Goal: Task Accomplishment & Management: Manage account settings

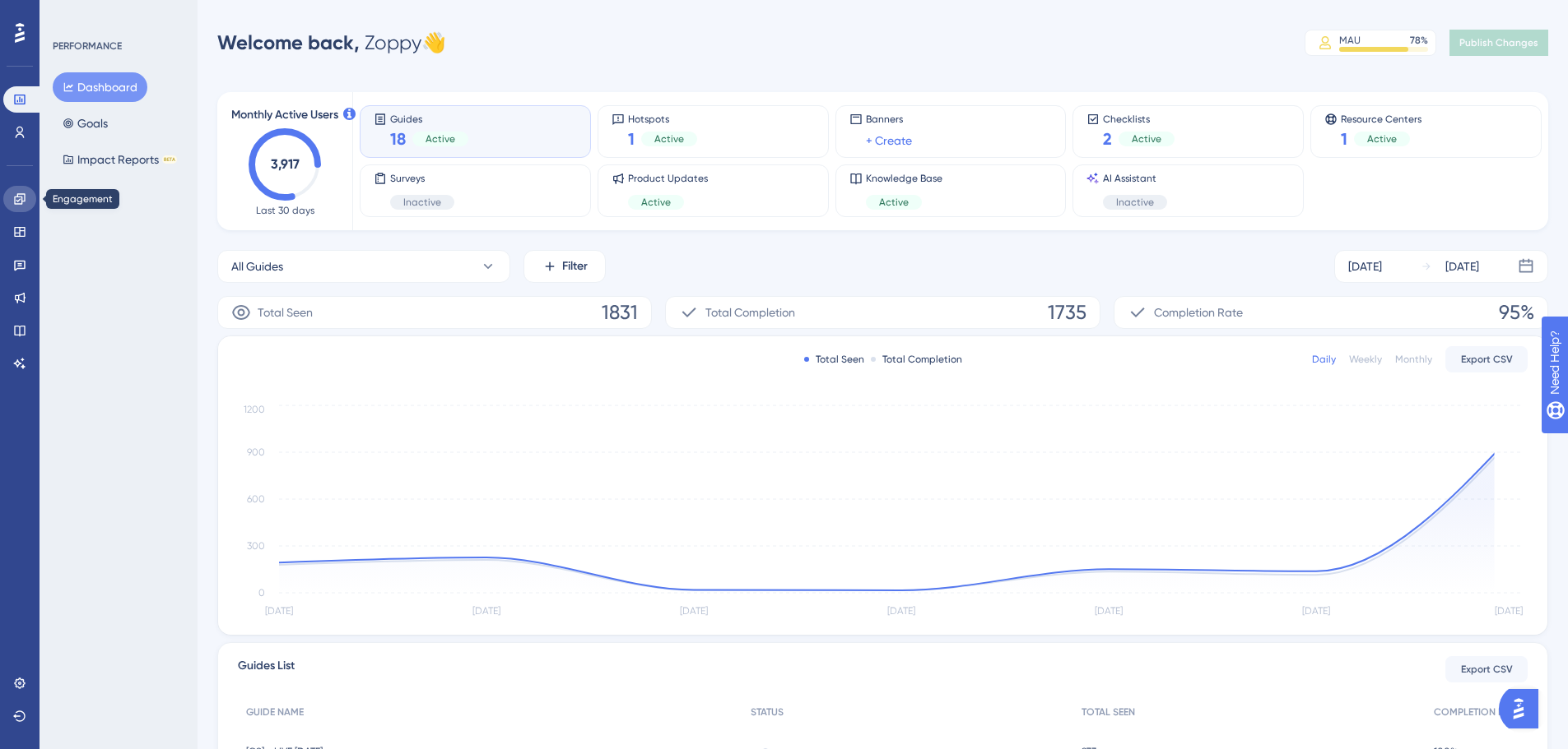
click at [16, 189] on link at bounding box center [20, 199] width 33 height 26
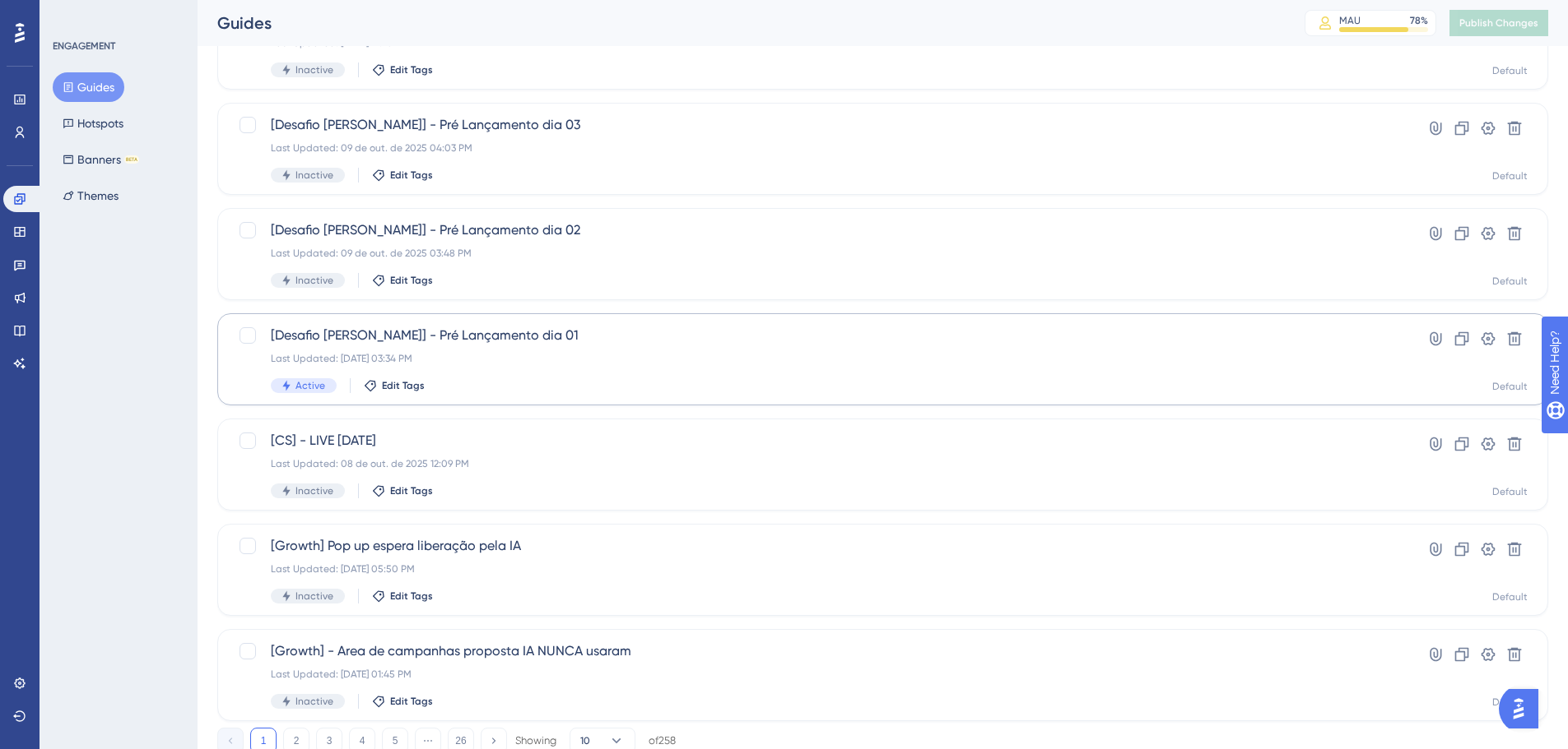
scroll to position [494, 0]
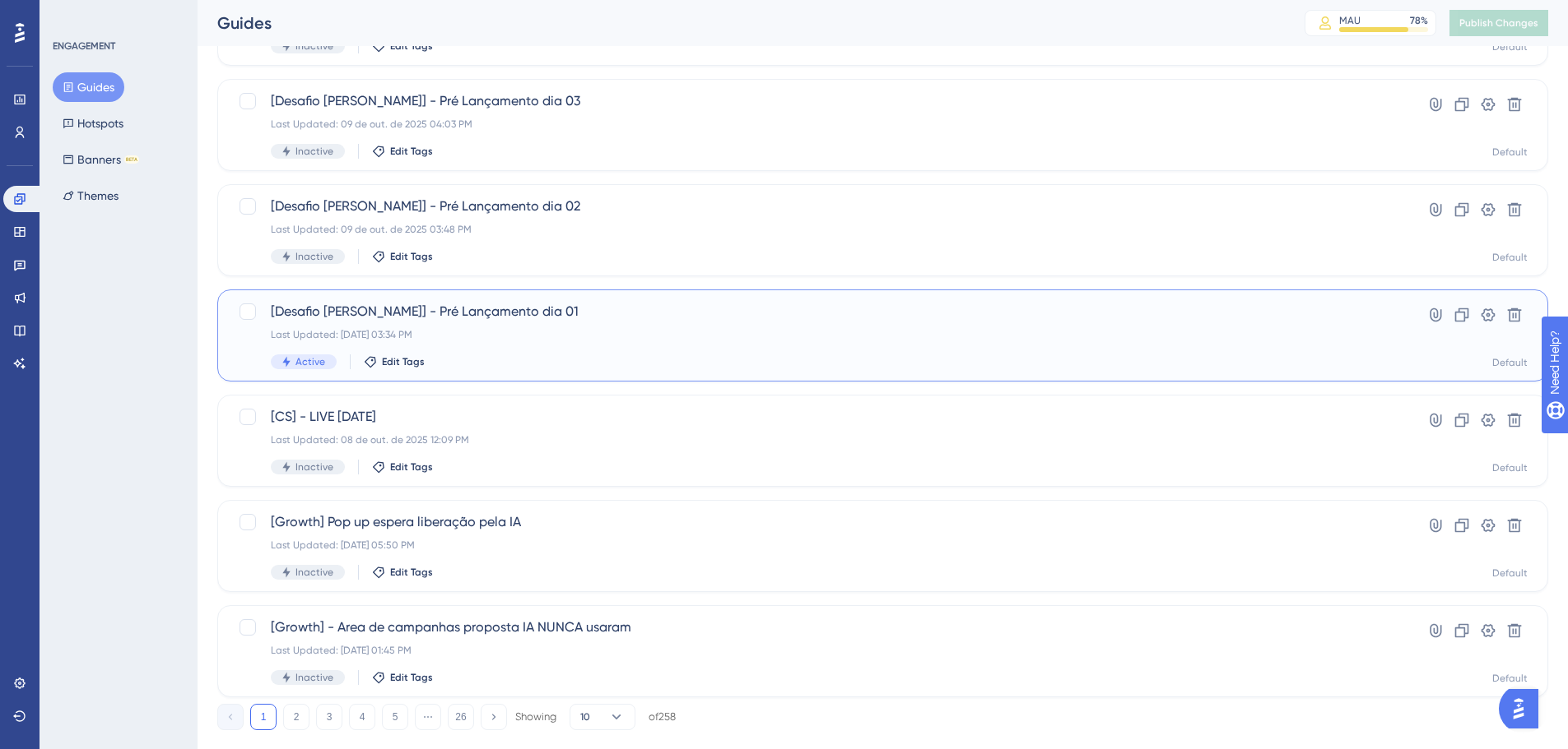
click at [599, 324] on div "[Desafio Dih Santana] - Pré Lançamento dia 01 Last Updated: 15 de out. de 2025 …" at bounding box center [817, 336] width 1092 height 67
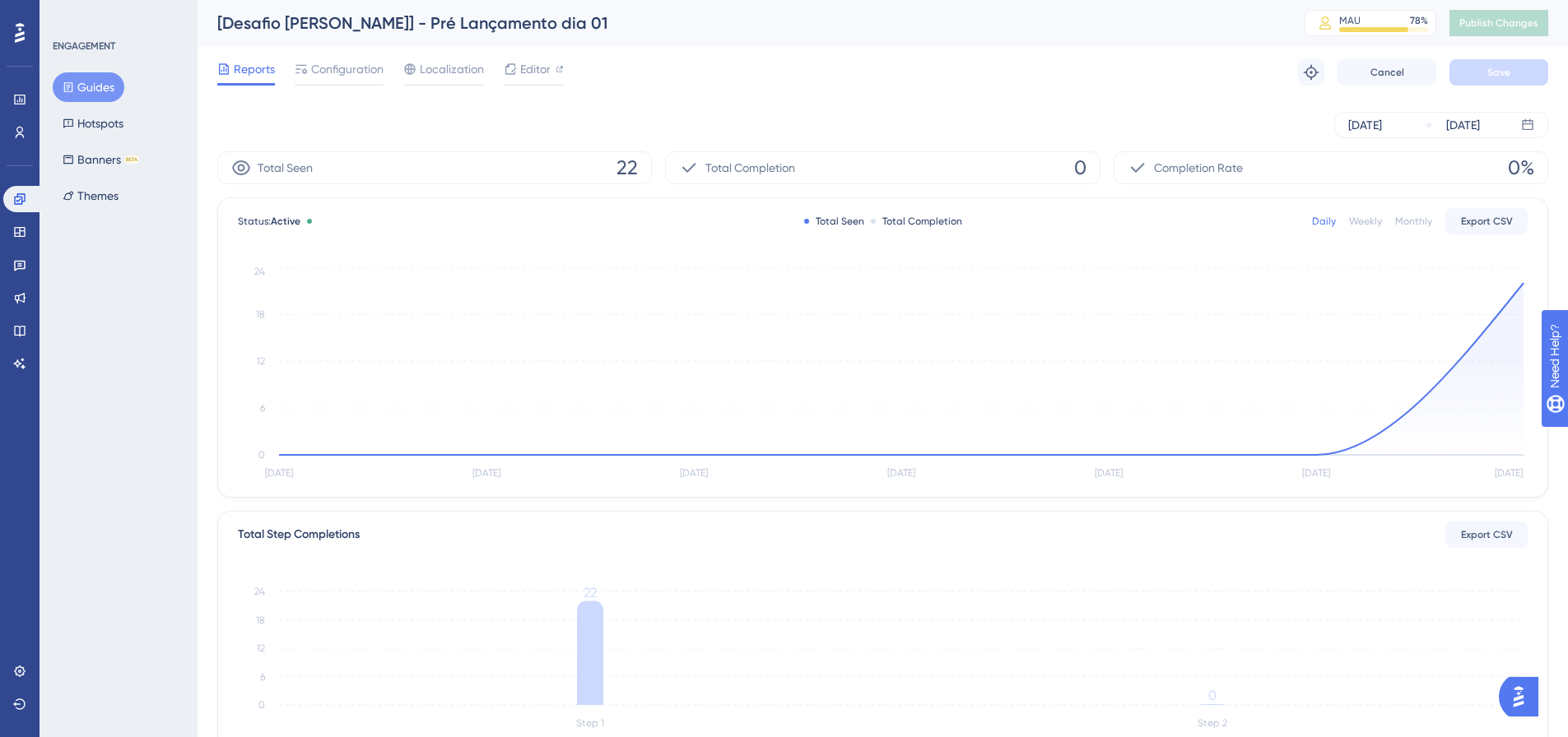
click at [103, 80] on button "Guides" at bounding box center [88, 87] width 72 height 29
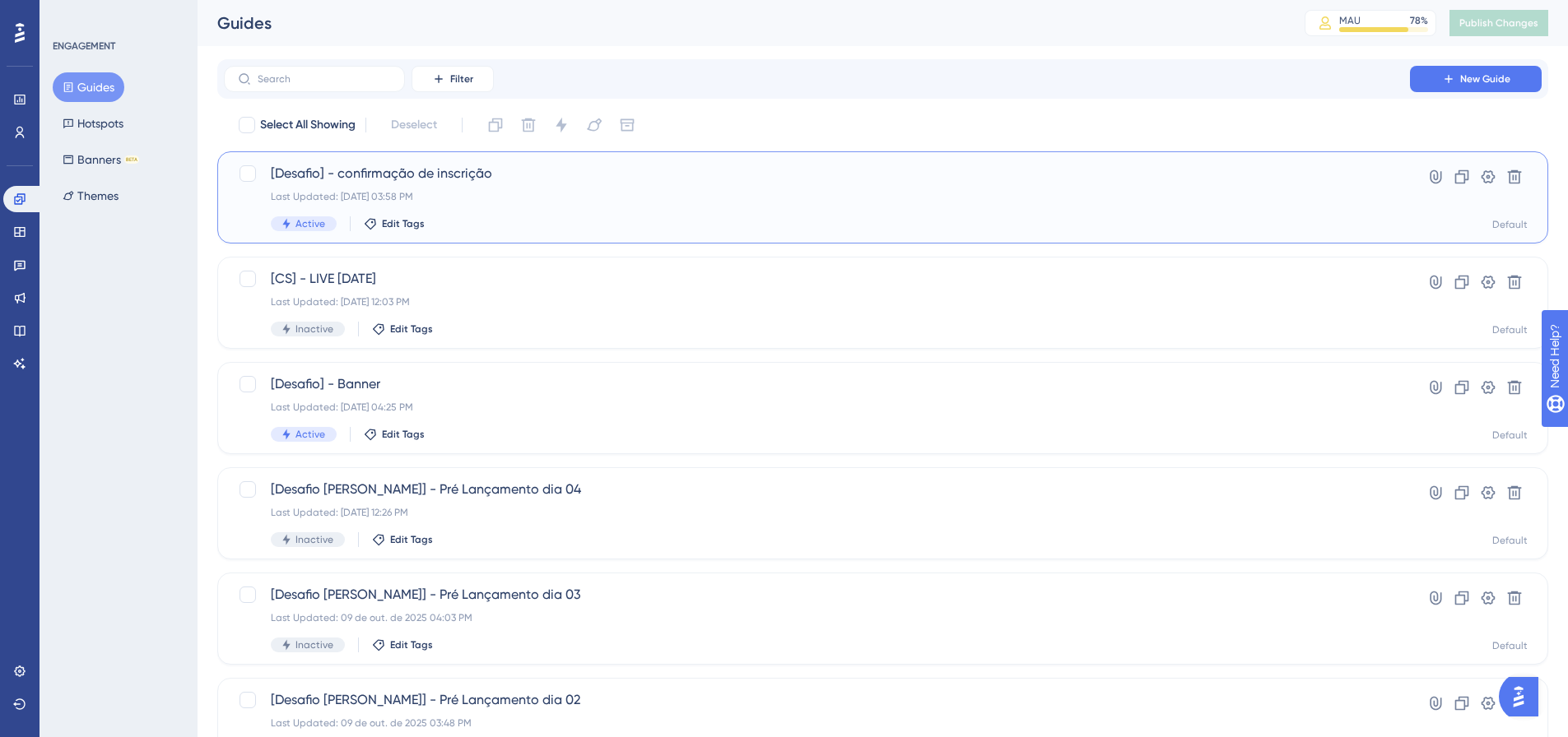
click at [511, 189] on div "[Desafio] - confirmação de inscrição Last Updated: 15 de out. de 2025 03:58 PM …" at bounding box center [817, 197] width 1092 height 67
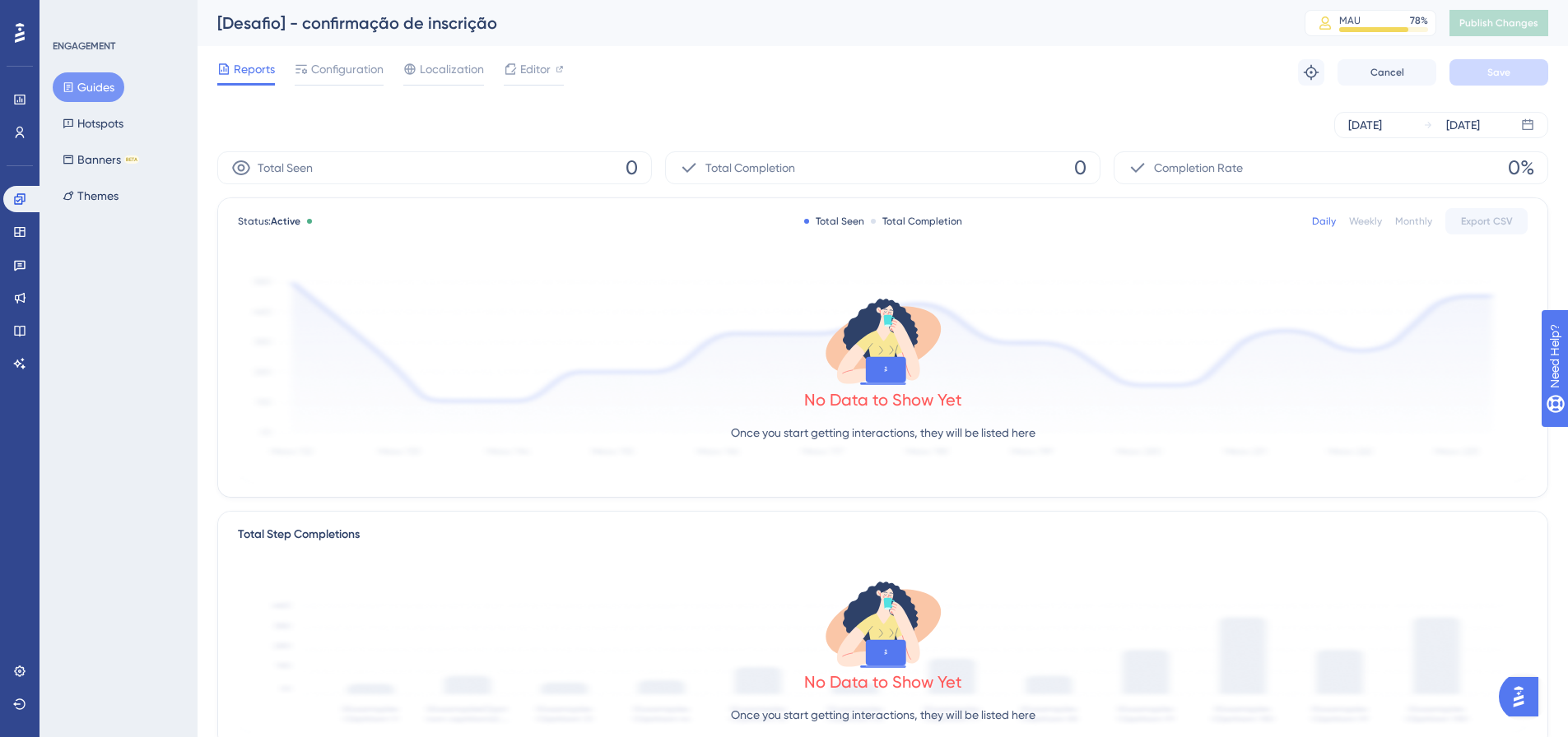
scroll to position [329, 0]
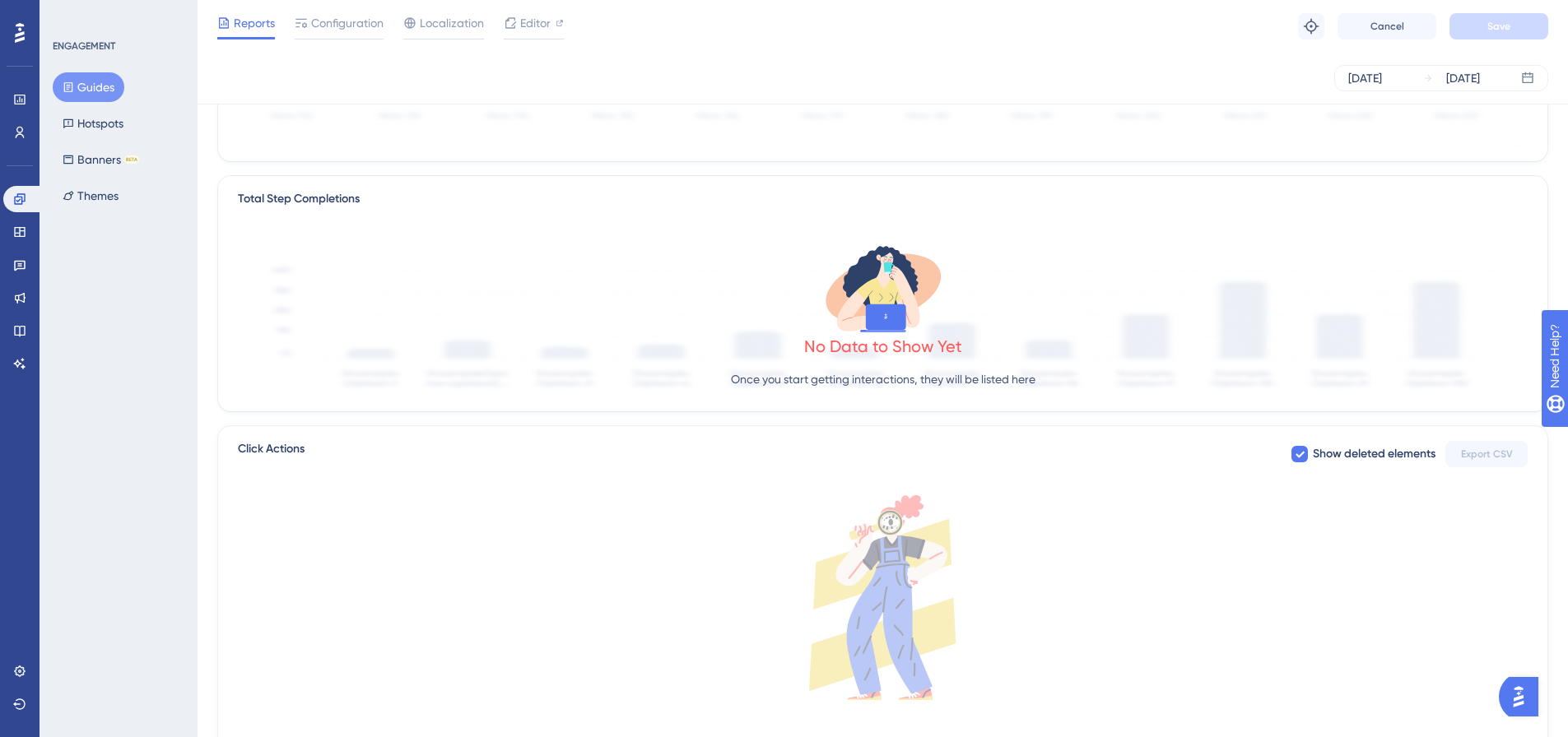
click at [69, 86] on icon at bounding box center [68, 87] width 9 height 10
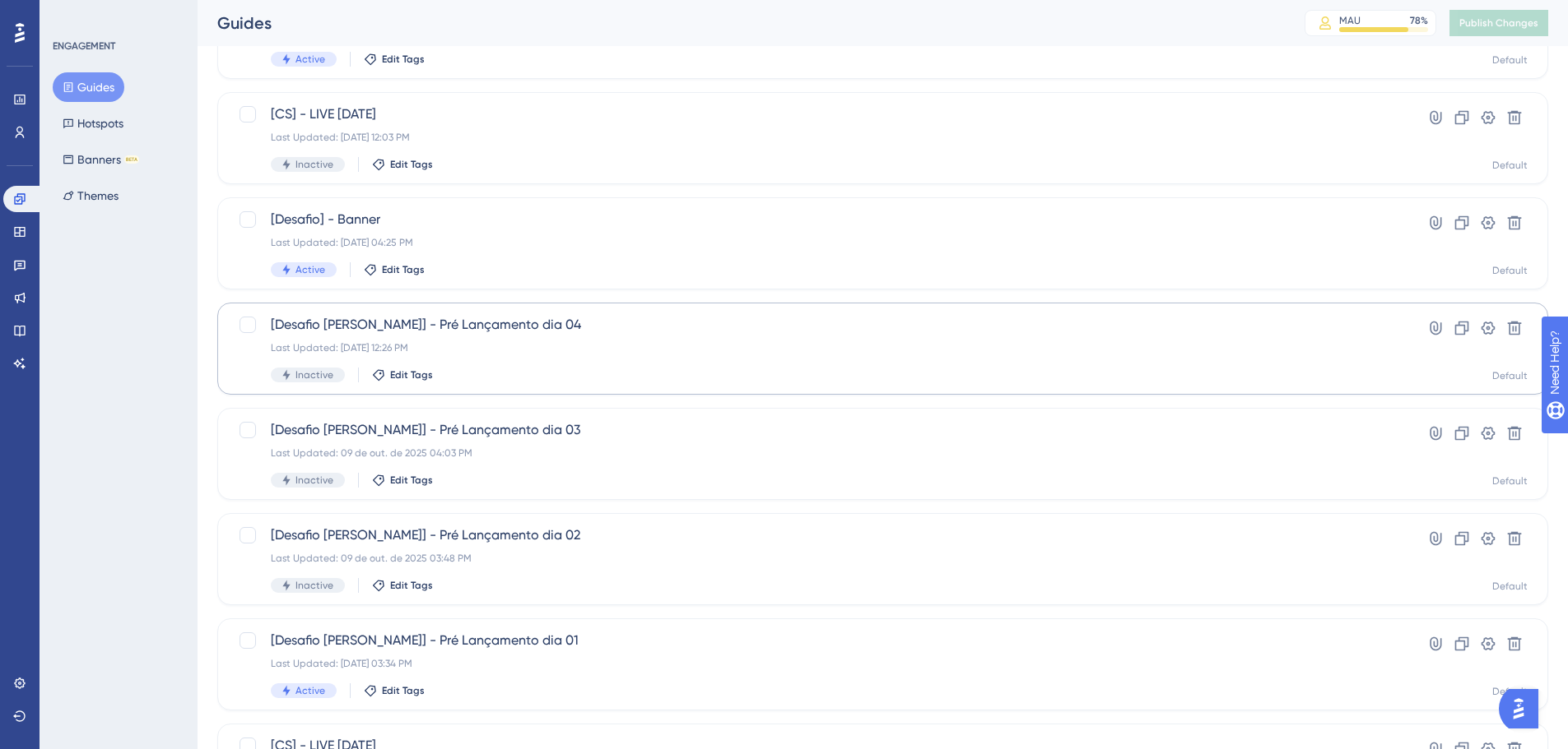
scroll to position [246, 0]
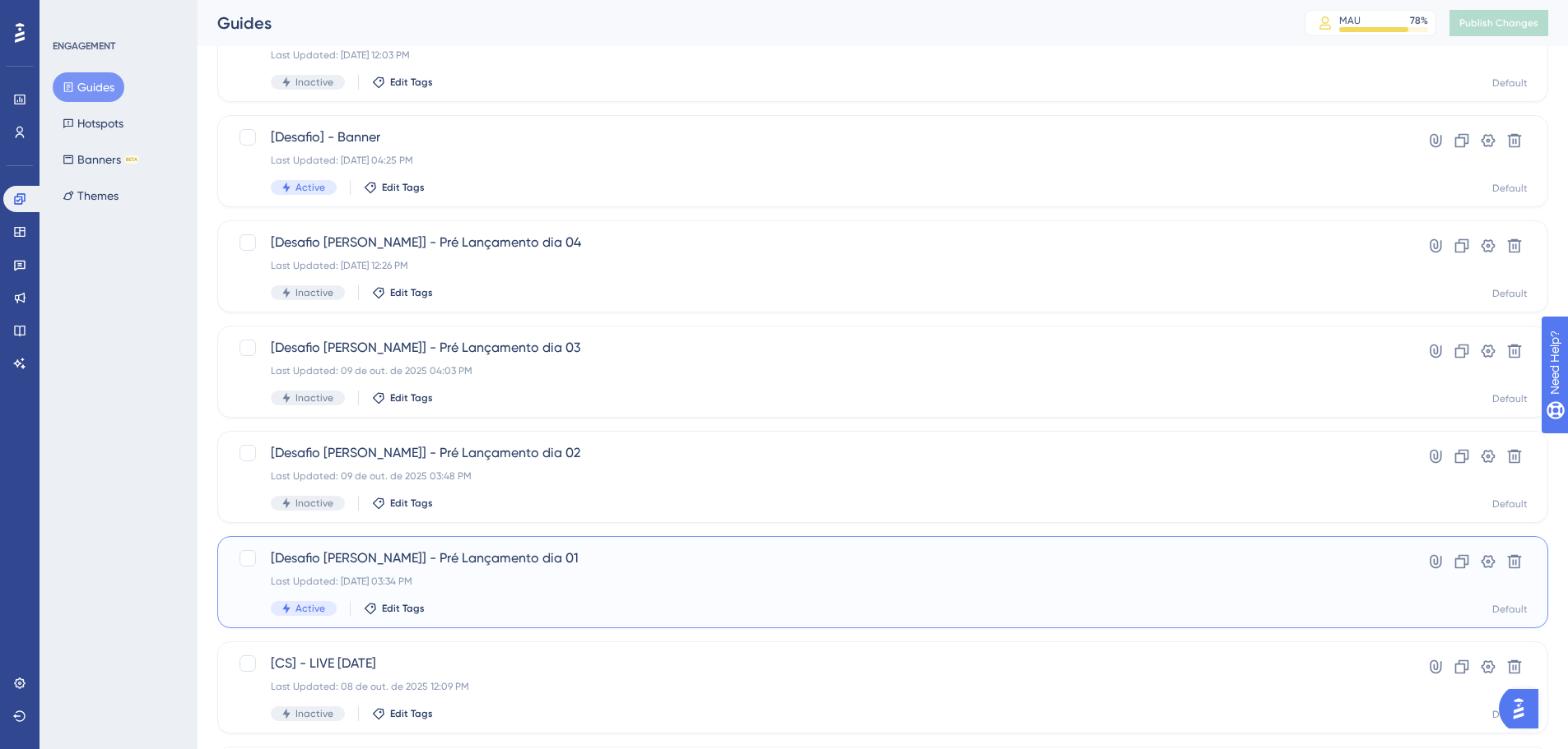
click at [530, 557] on span "[Desafio [PERSON_NAME]] - Pré Lançamento dia 01" at bounding box center [817, 558] width 1092 height 20
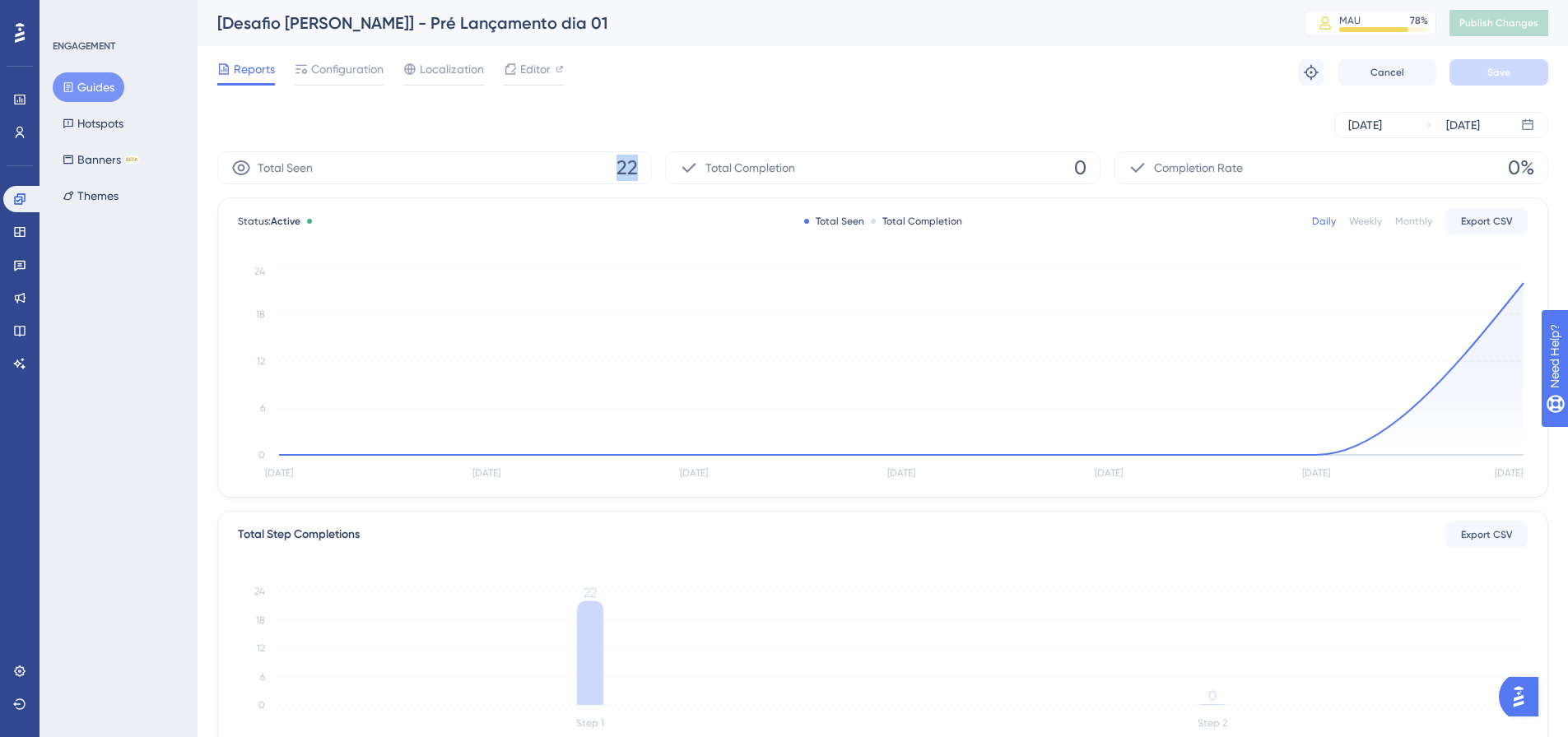
drag, startPoint x: 619, startPoint y: 170, endPoint x: 637, endPoint y: 174, distance: 18.4
click at [637, 174] on span "22" at bounding box center [627, 168] width 22 height 26
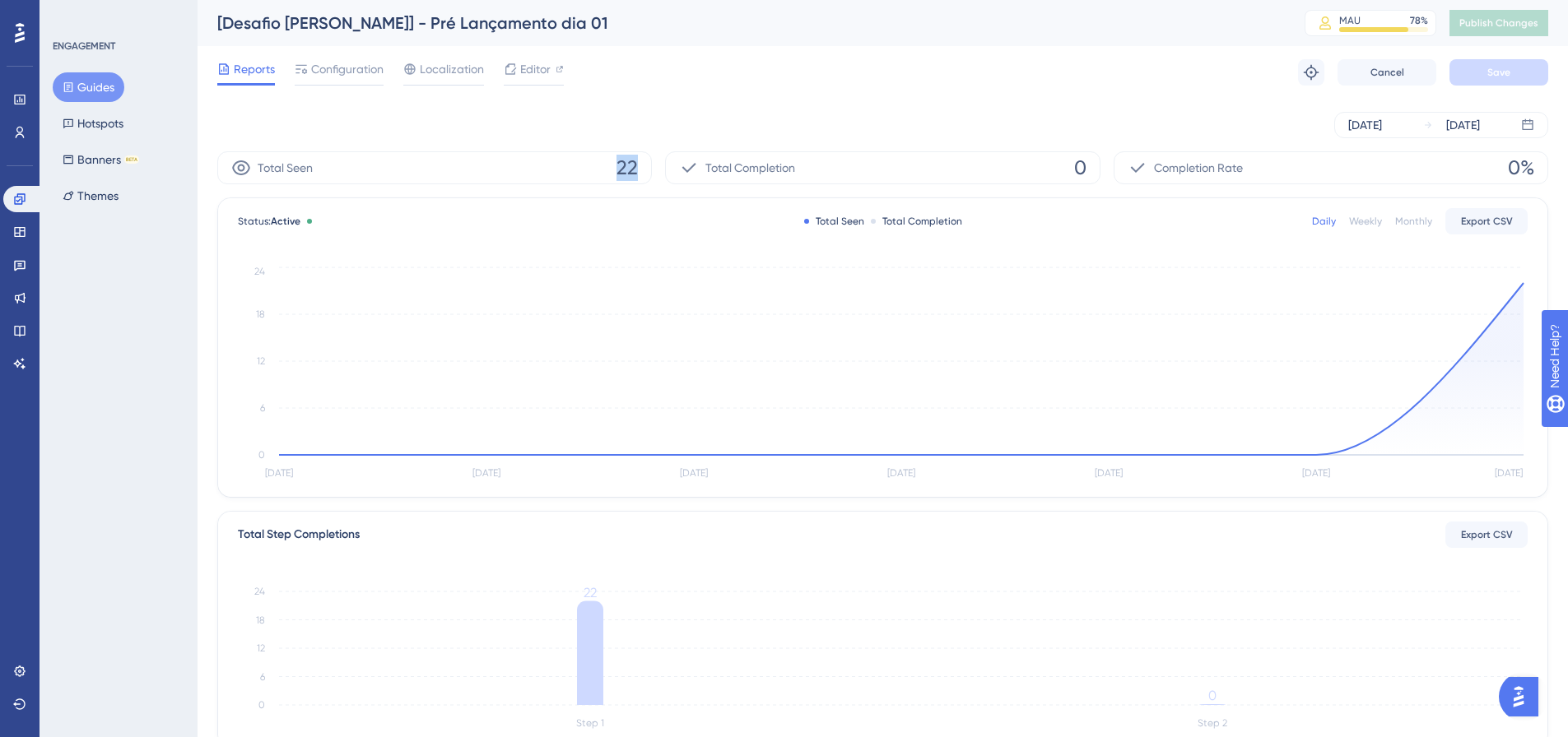
click at [637, 174] on span "22" at bounding box center [627, 168] width 22 height 26
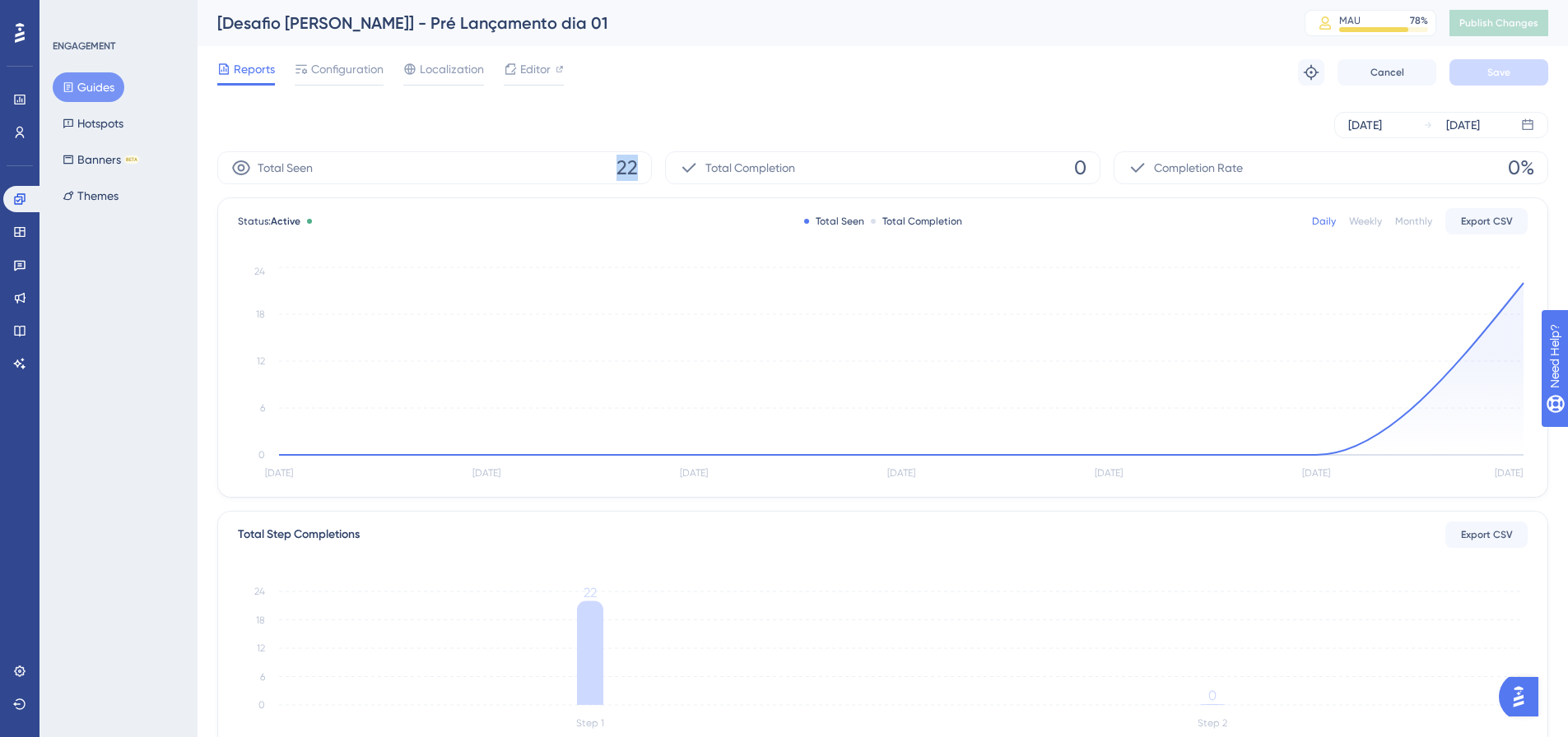
click at [637, 174] on span "22" at bounding box center [627, 168] width 22 height 26
click at [543, 76] on span "Editor" at bounding box center [535, 68] width 30 height 20
click at [362, 74] on span "Configuration" at bounding box center [348, 68] width 73 height 20
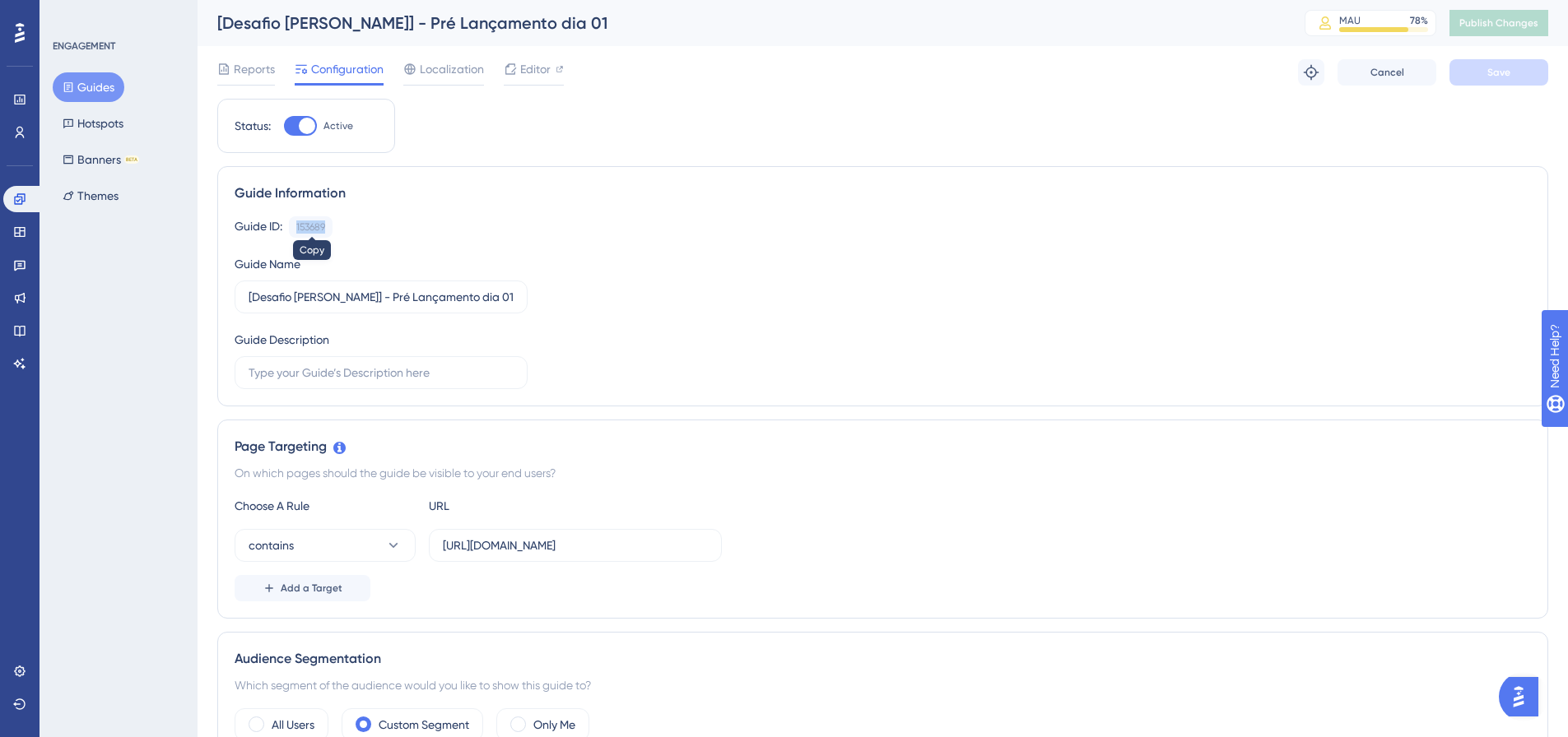
drag, startPoint x: 328, startPoint y: 224, endPoint x: 330, endPoint y: 253, distance: 29.1
click at [296, 224] on div "Guide ID: 153689 Copy" at bounding box center [883, 227] width 1296 height 22
copy div "153689"
click at [104, 85] on button "Guides" at bounding box center [88, 87] width 72 height 29
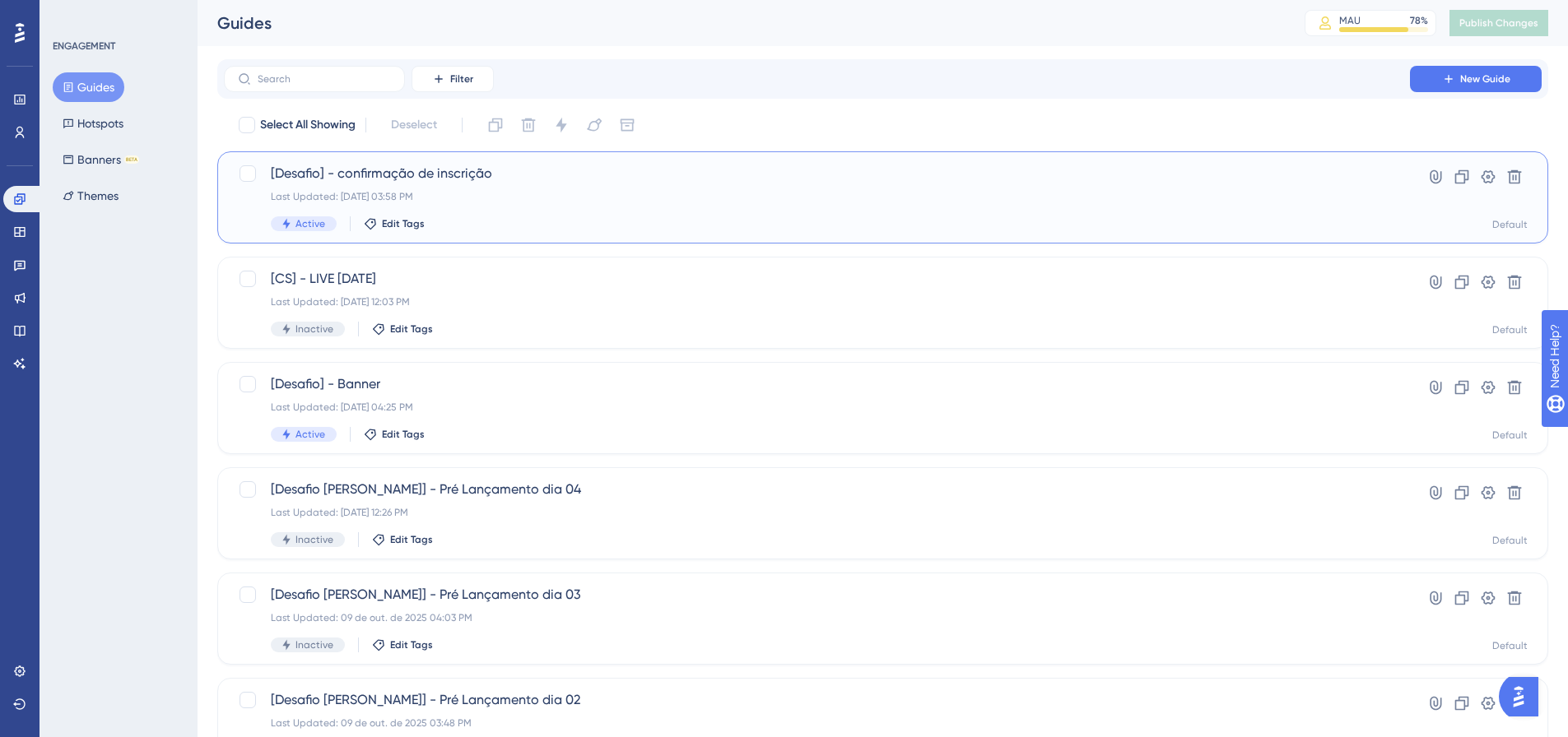
click at [504, 178] on span "[Desafio] - confirmação de inscrição" at bounding box center [817, 173] width 1092 height 20
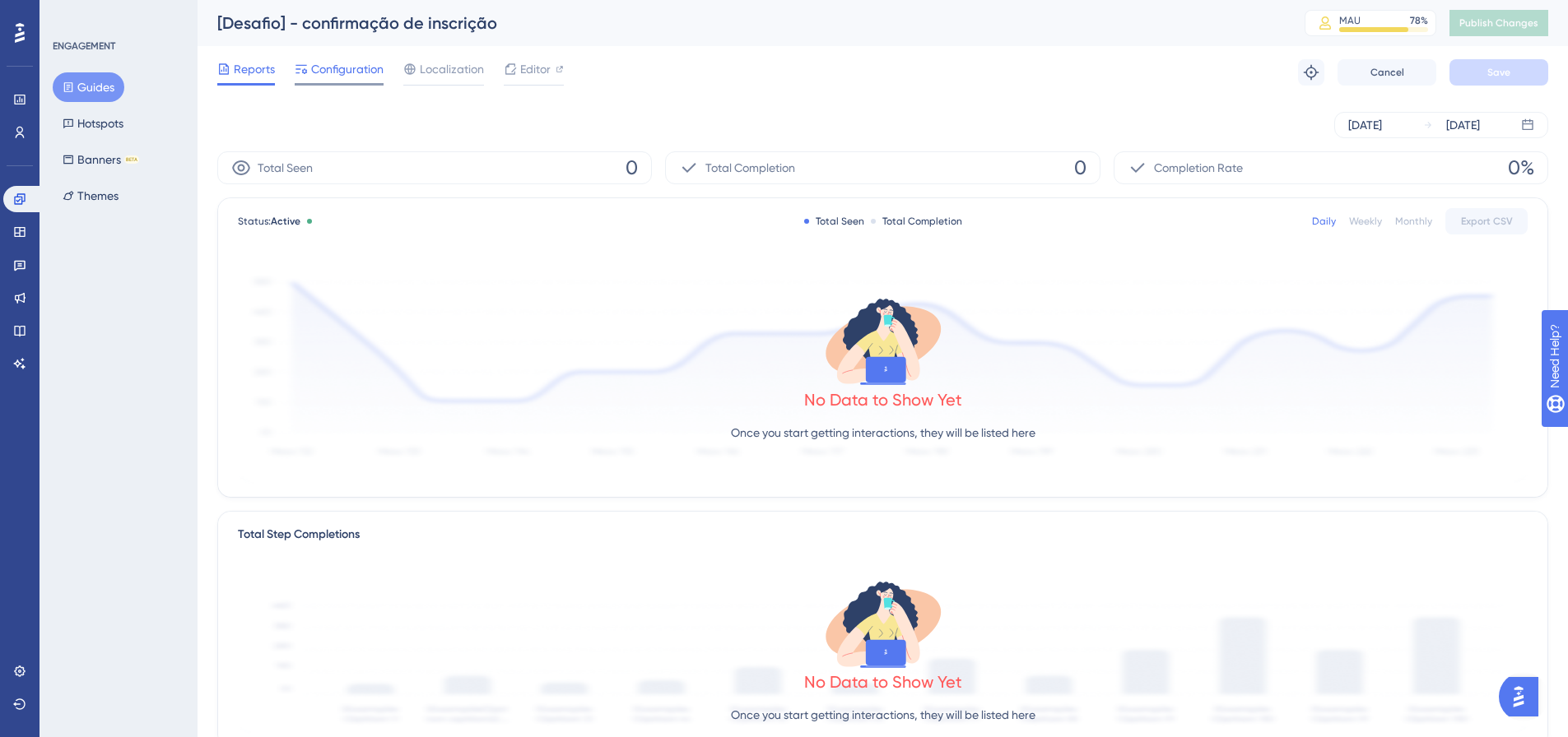
click at [335, 74] on span "Configuration" at bounding box center [348, 68] width 73 height 20
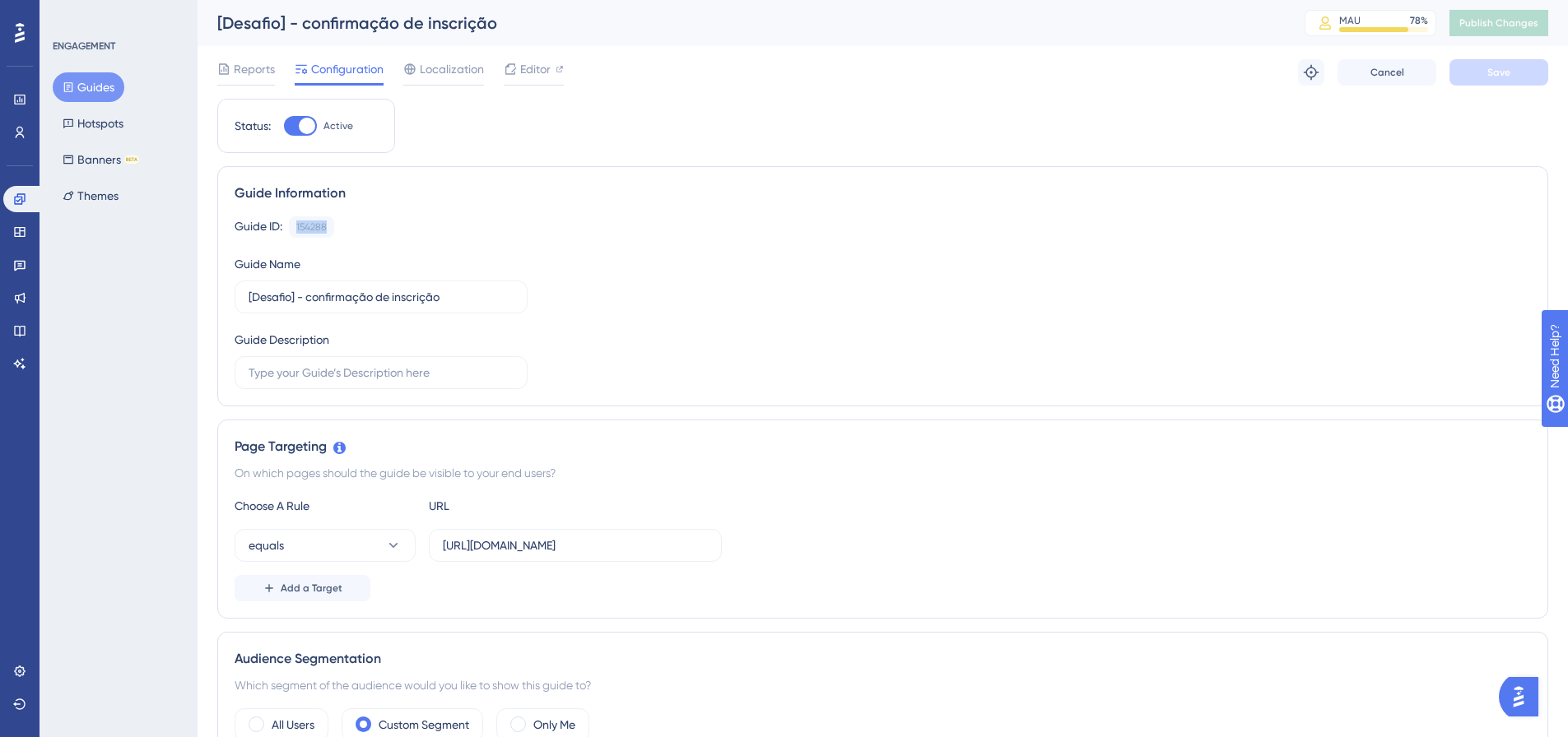
drag, startPoint x: 336, startPoint y: 225, endPoint x: 286, endPoint y: 224, distance: 50.0
click at [286, 224] on div "Guide ID: 154288 Copy" at bounding box center [883, 227] width 1296 height 22
copy div "154288"
click at [70, 83] on icon at bounding box center [68, 87] width 9 height 10
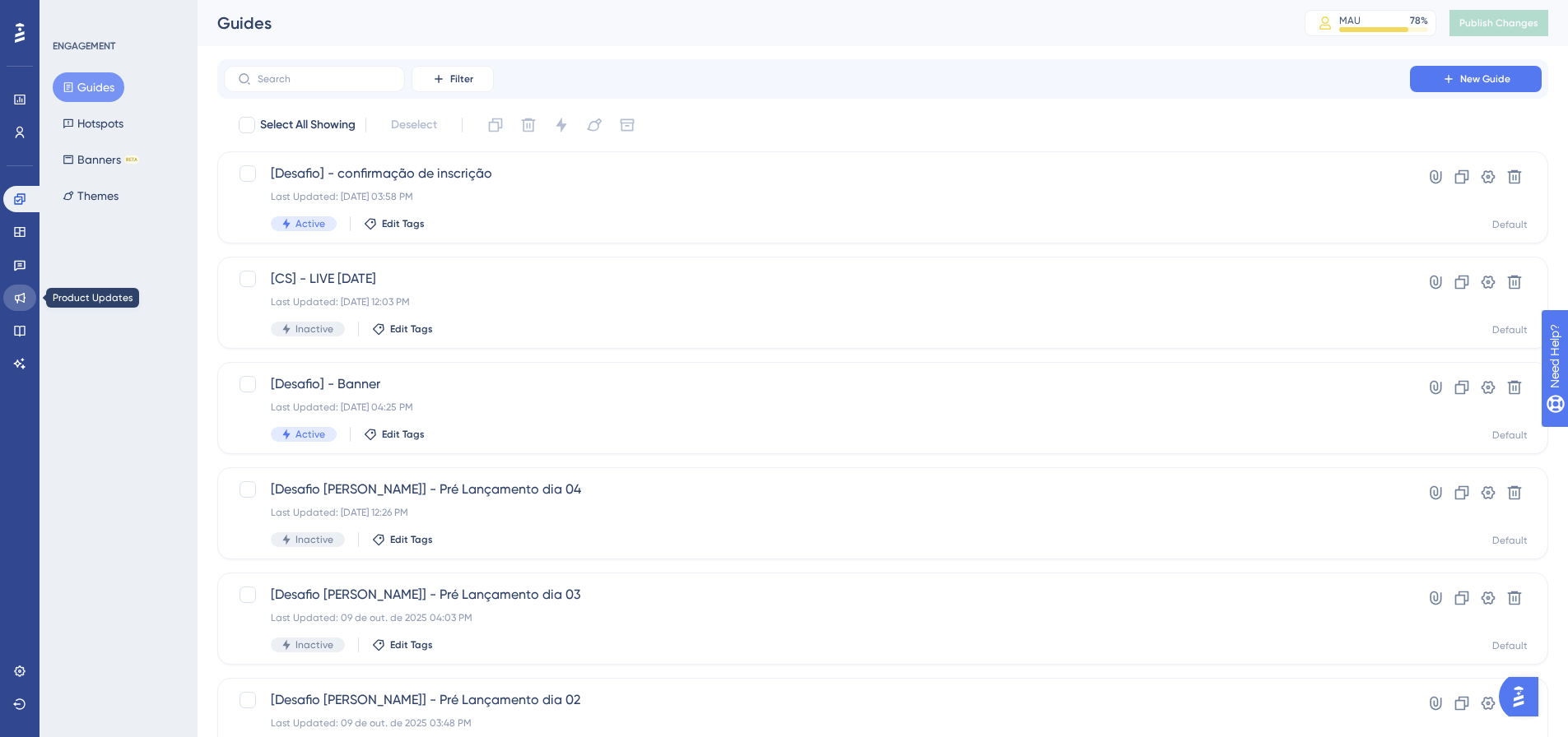
click at [11, 302] on link at bounding box center [20, 298] width 33 height 26
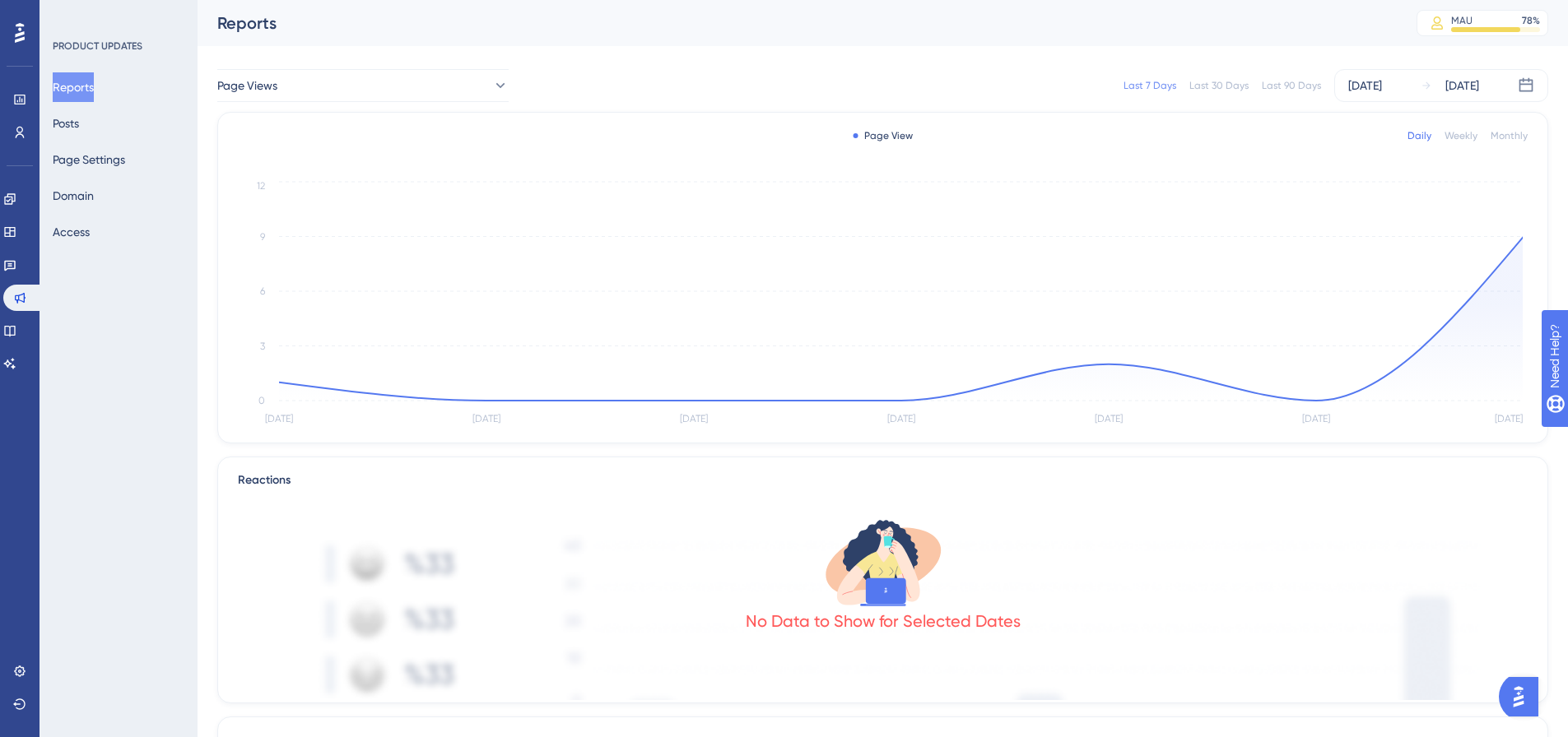
click at [81, 80] on button "Reports" at bounding box center [74, 87] width 42 height 29
click at [13, 192] on link at bounding box center [10, 199] width 13 height 26
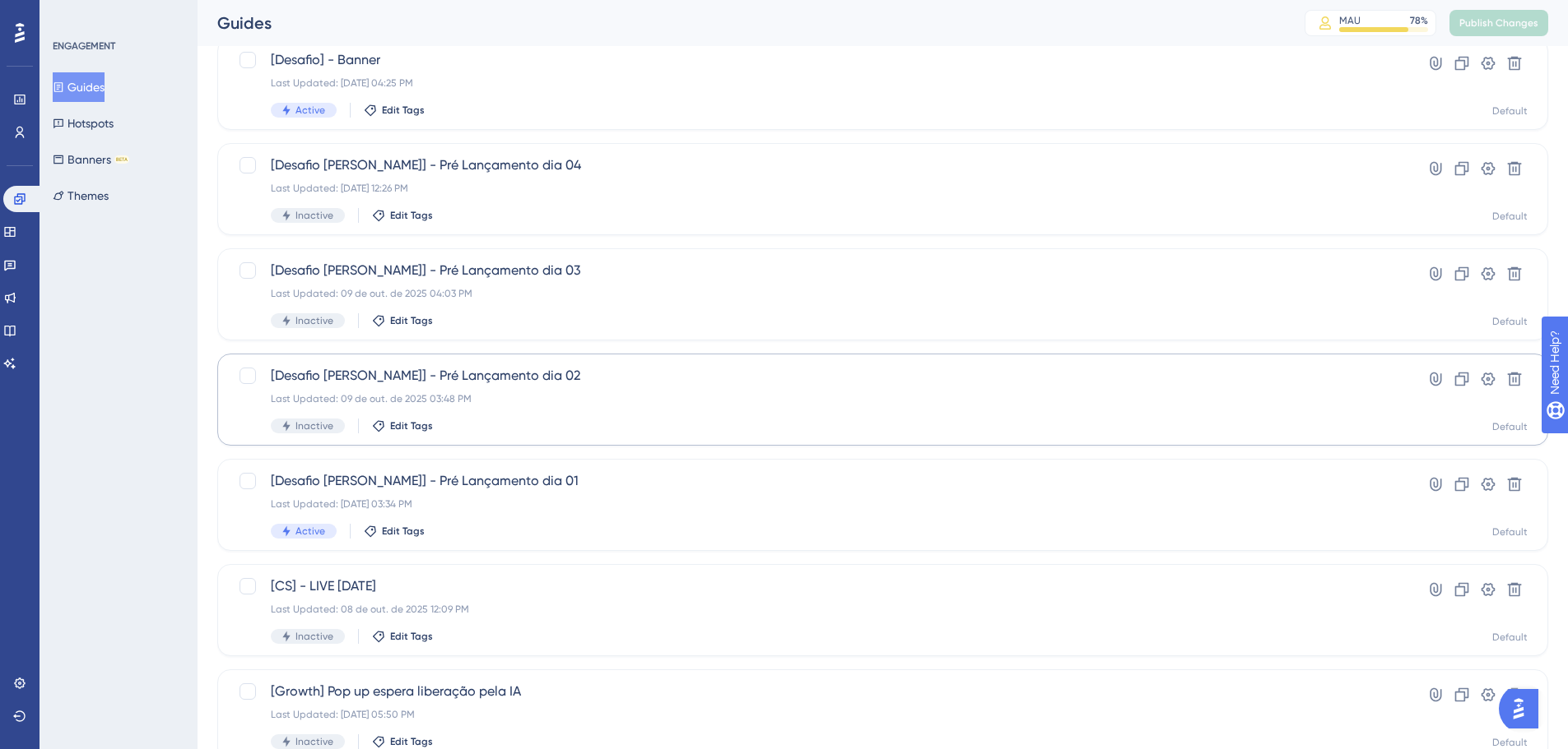
scroll to position [329, 0]
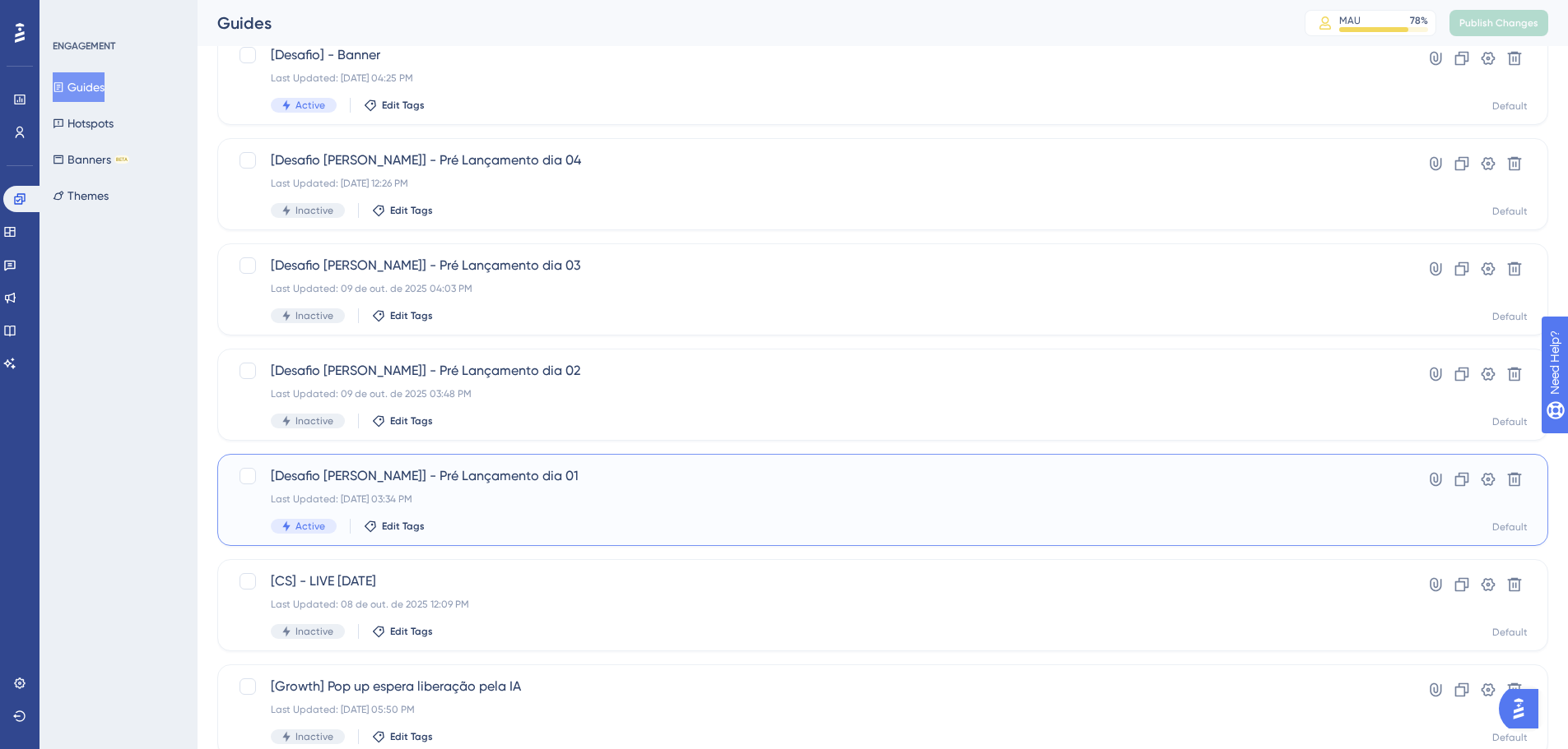
click at [499, 492] on div "[Desafio Dih Santana] - Pré Lançamento dia 01 Last Updated: 15 de out. de 2025 …" at bounding box center [817, 500] width 1092 height 67
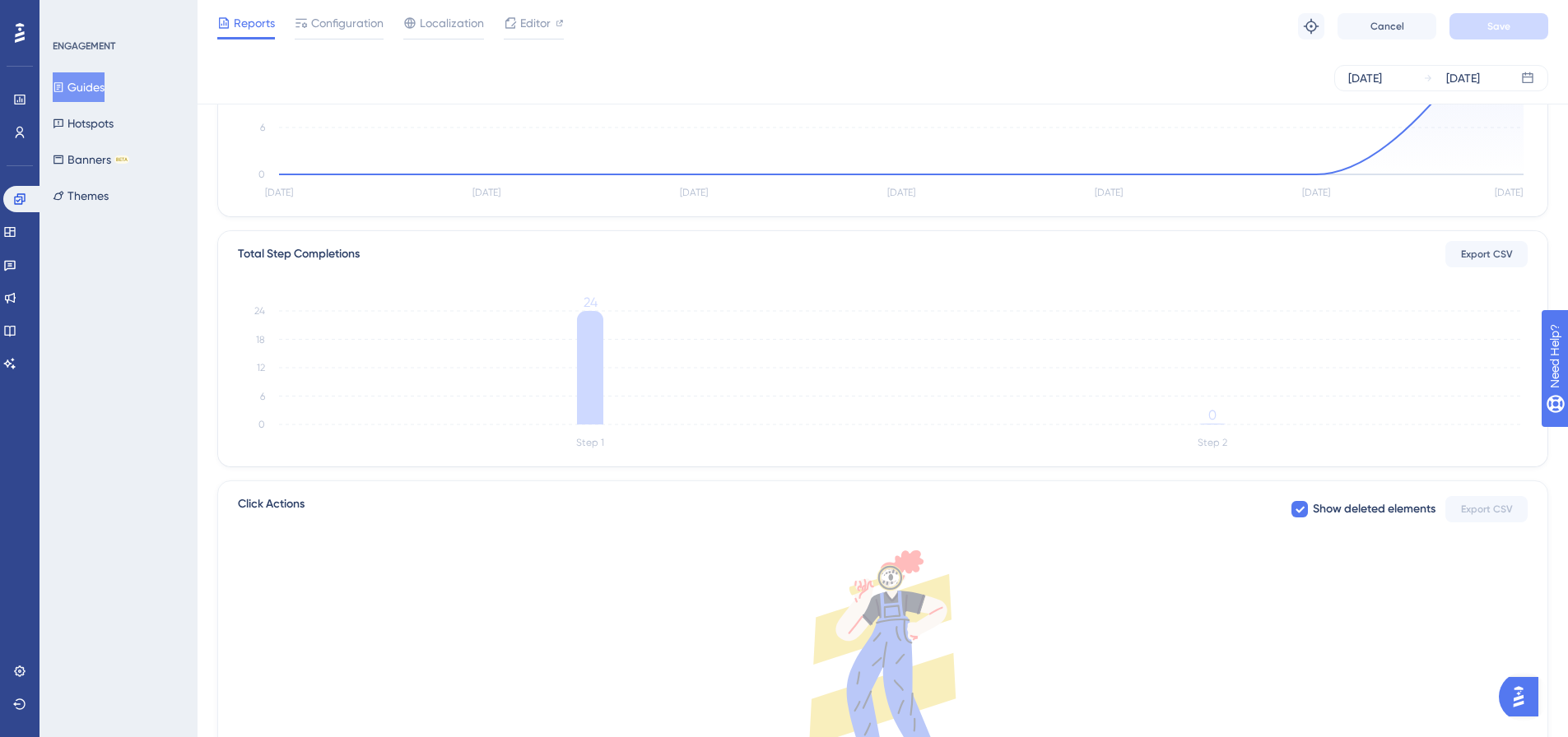
scroll to position [82, 0]
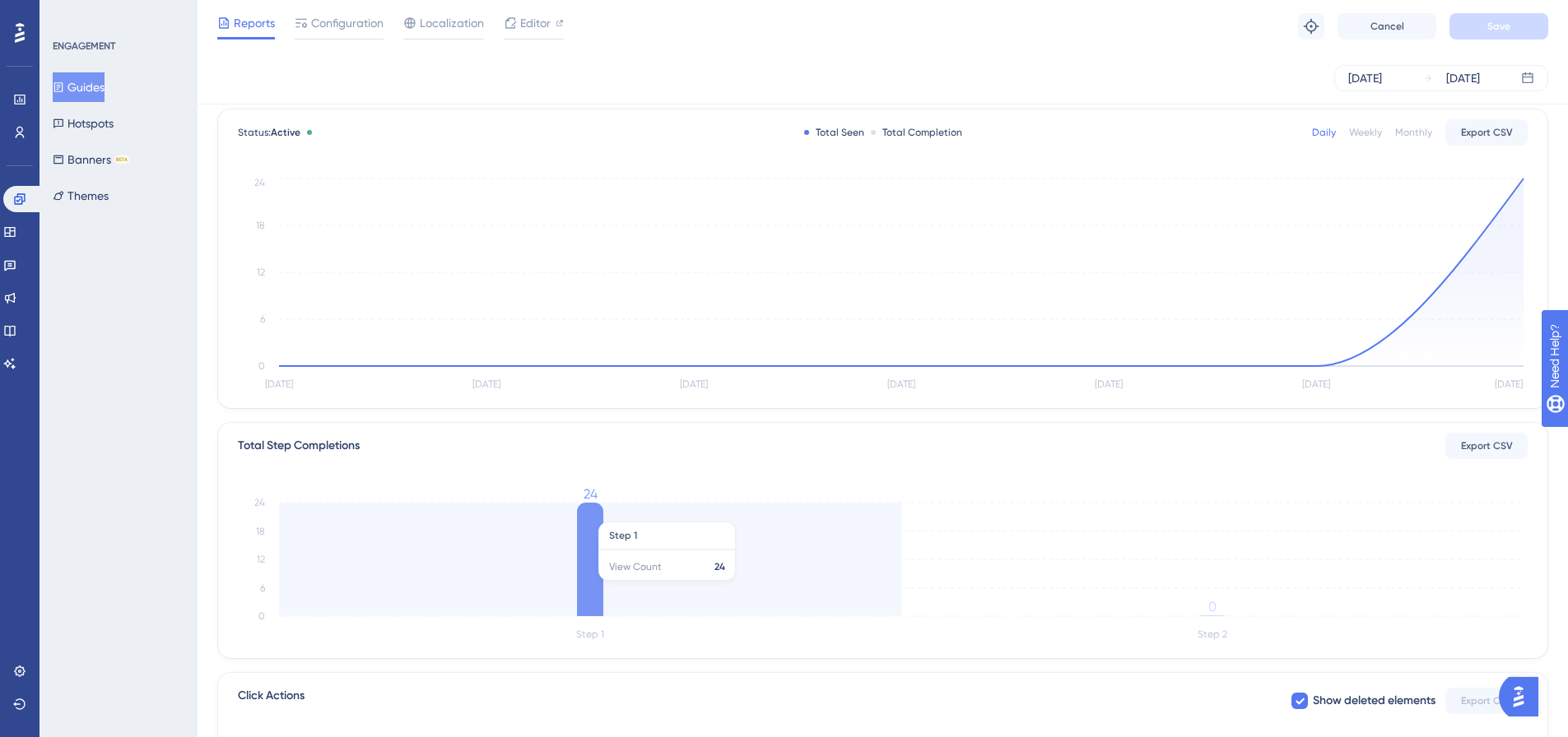
click at [697, 514] on icon "Step 1 Step 2 0 6 12 18 24 24 0" at bounding box center [883, 567] width 1289 height 157
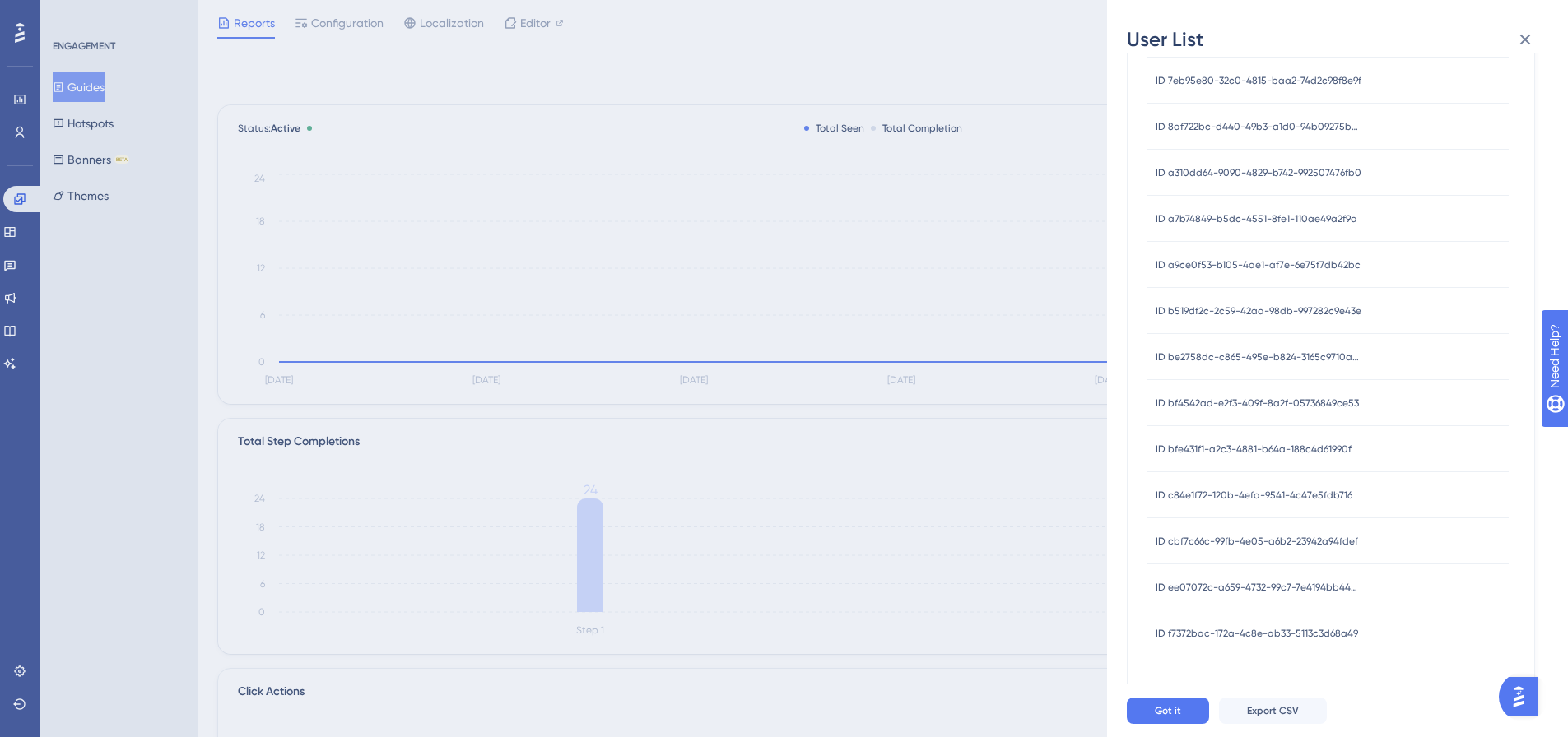
scroll to position [0, 0]
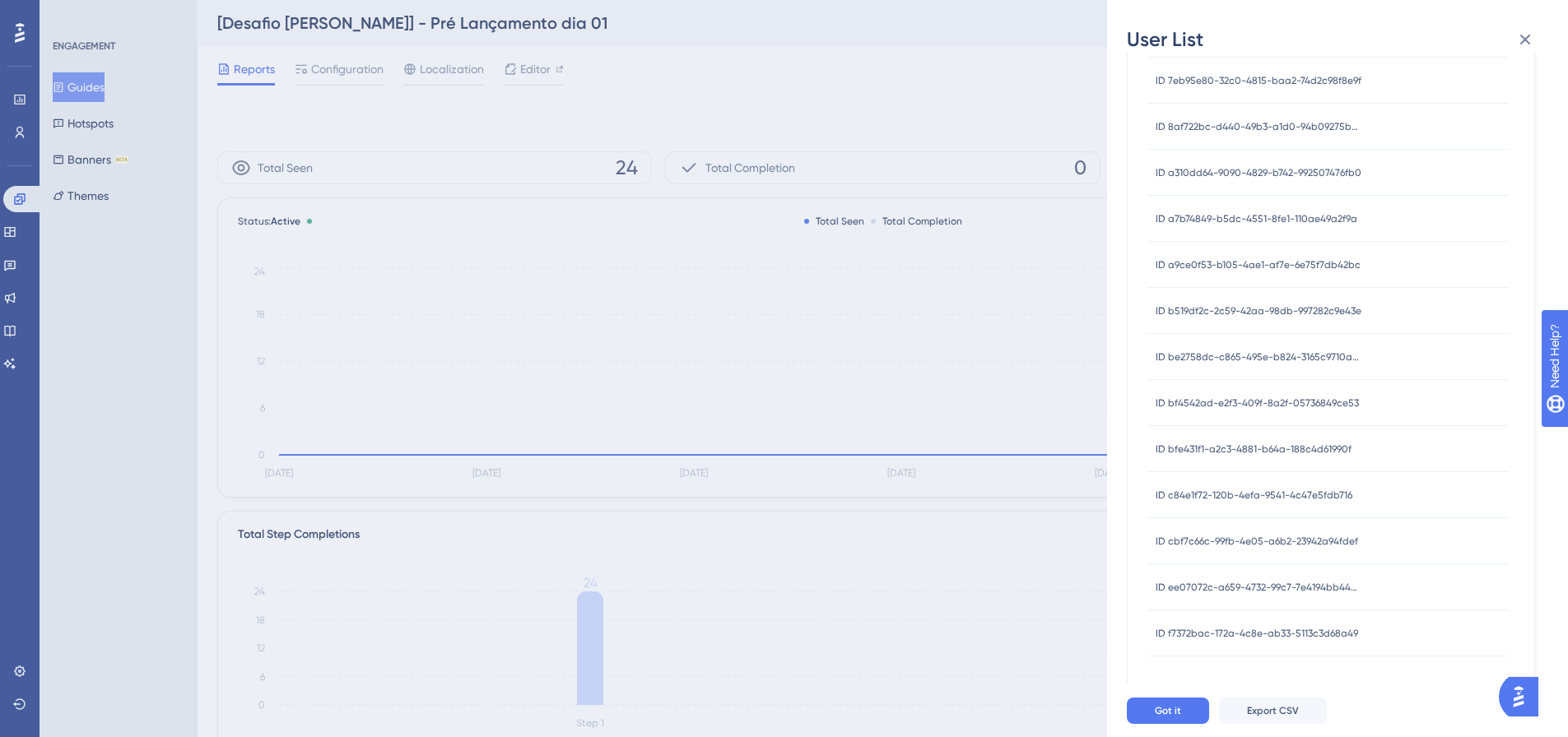
click at [821, 298] on div "User List 10/9/2025 - 10/15/2025 USER ID ID 25fe3960-34a7-4f63-b33d-bed10493b98…" at bounding box center [784, 368] width 1568 height 737
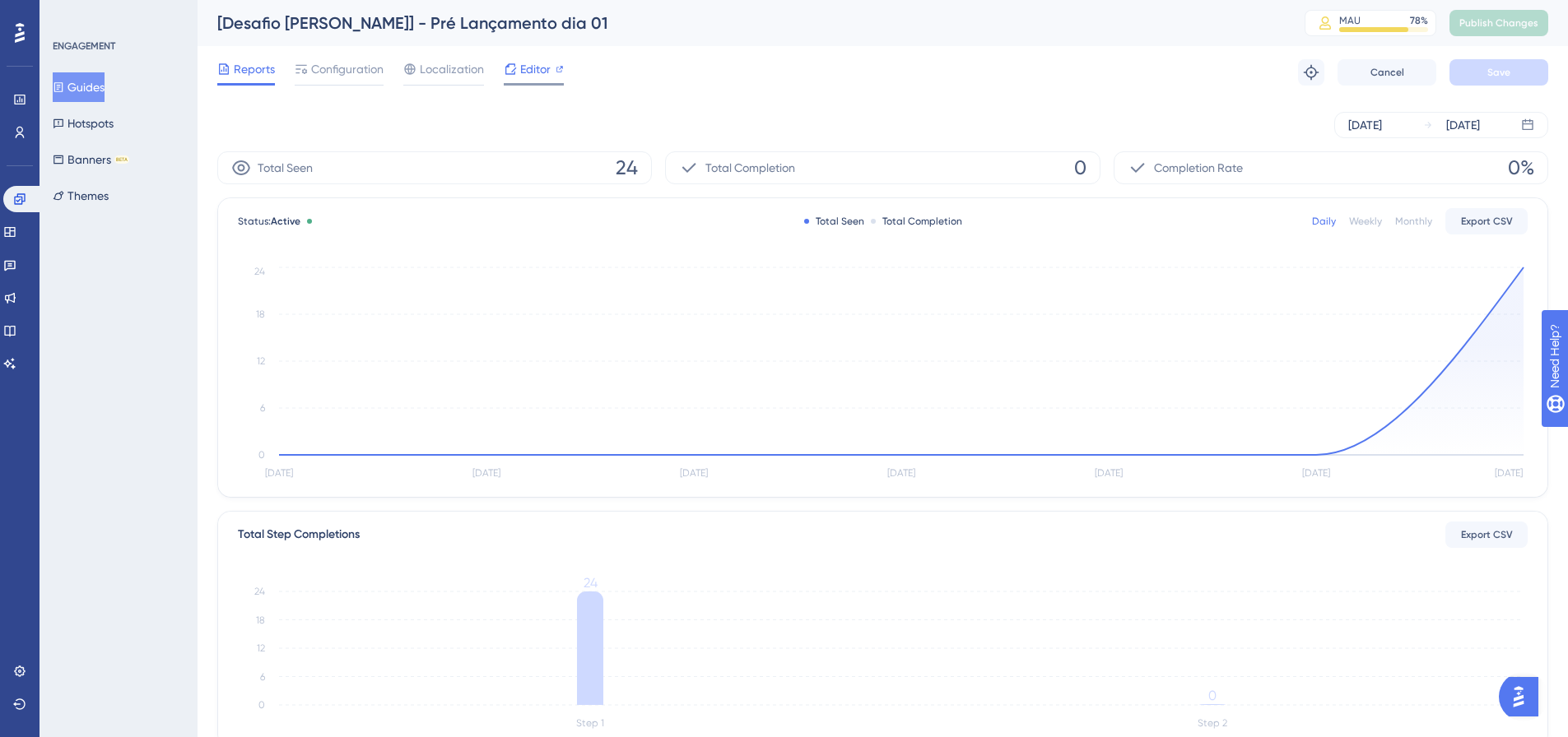
click at [561, 74] on div at bounding box center [560, 68] width 9 height 20
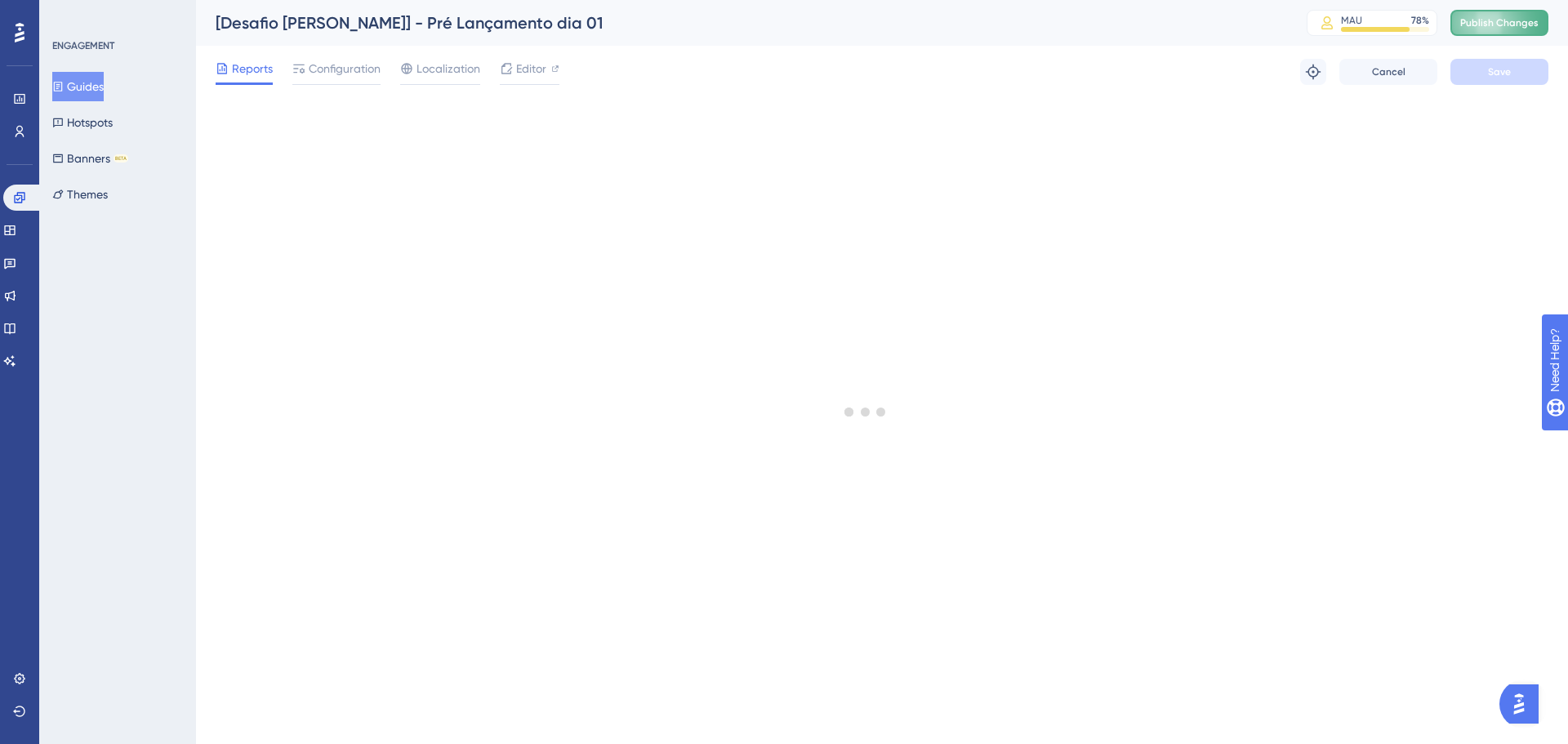
click at [1510, 24] on span "Publish Changes" at bounding box center [1499, 22] width 78 height 13
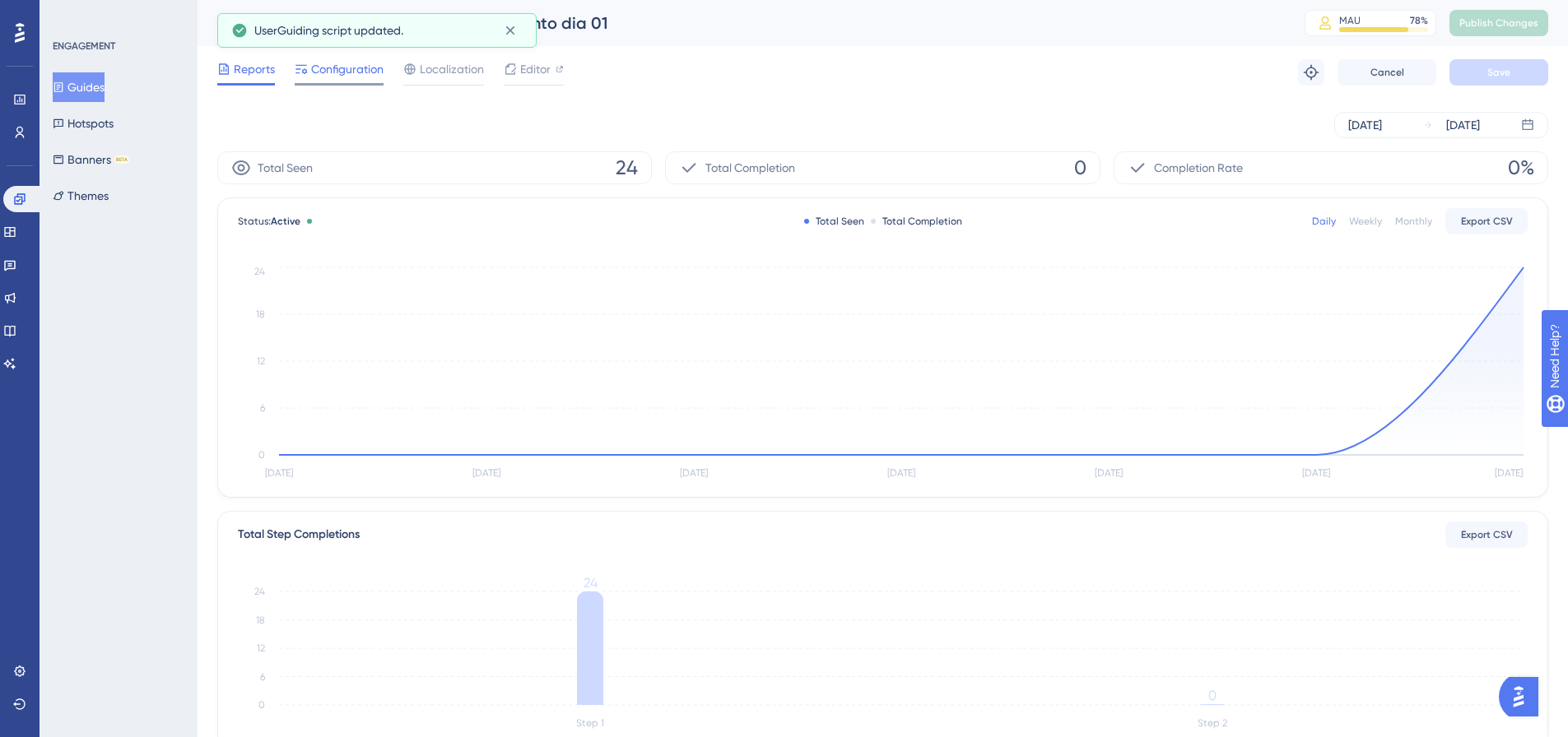
click at [330, 67] on span "Configuration" at bounding box center [348, 68] width 73 height 20
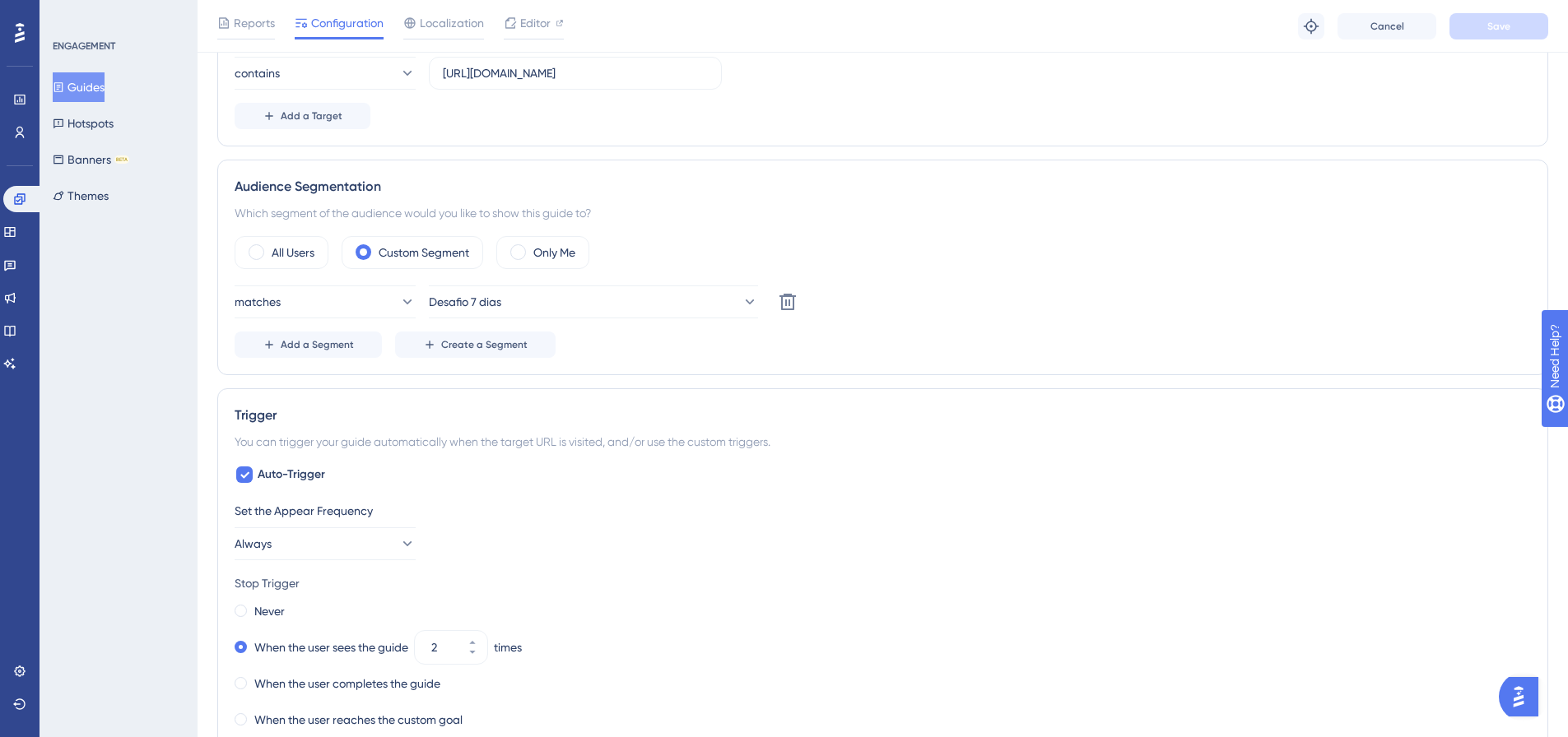
scroll to position [658, 0]
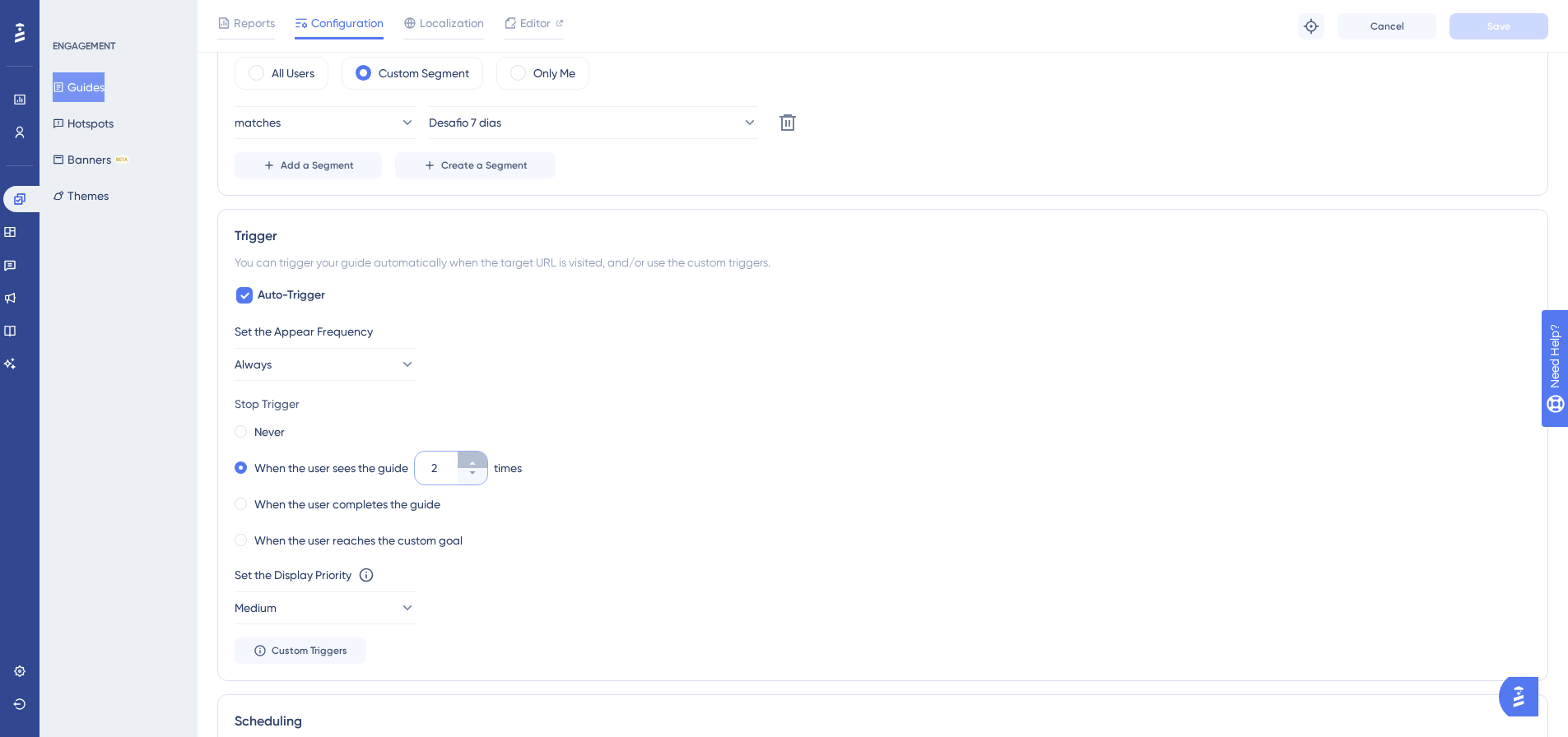
click at [475, 463] on icon at bounding box center [472, 464] width 6 height 3
type input "3"
click at [1502, 21] on span "Save" at bounding box center [1499, 26] width 23 height 13
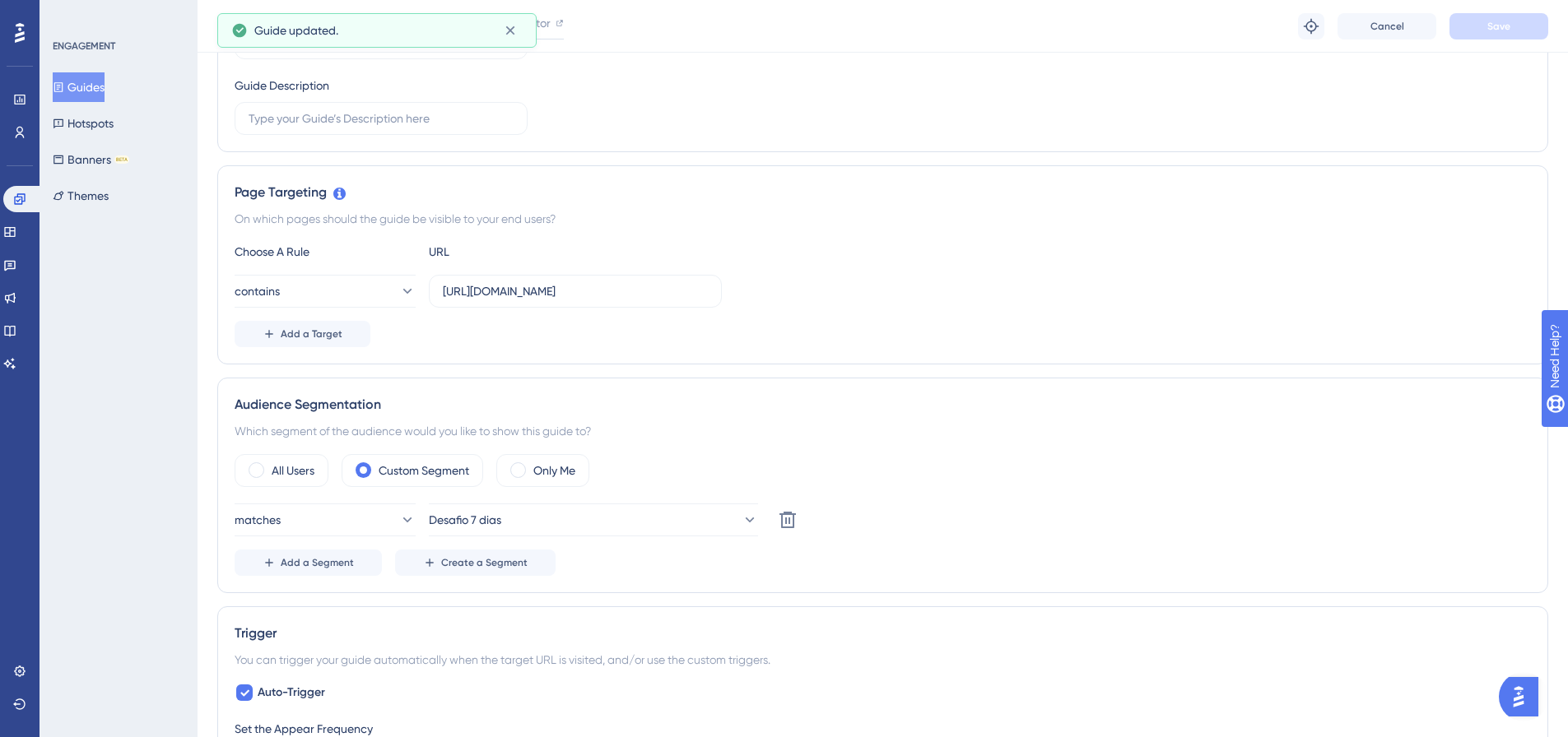
scroll to position [0, 0]
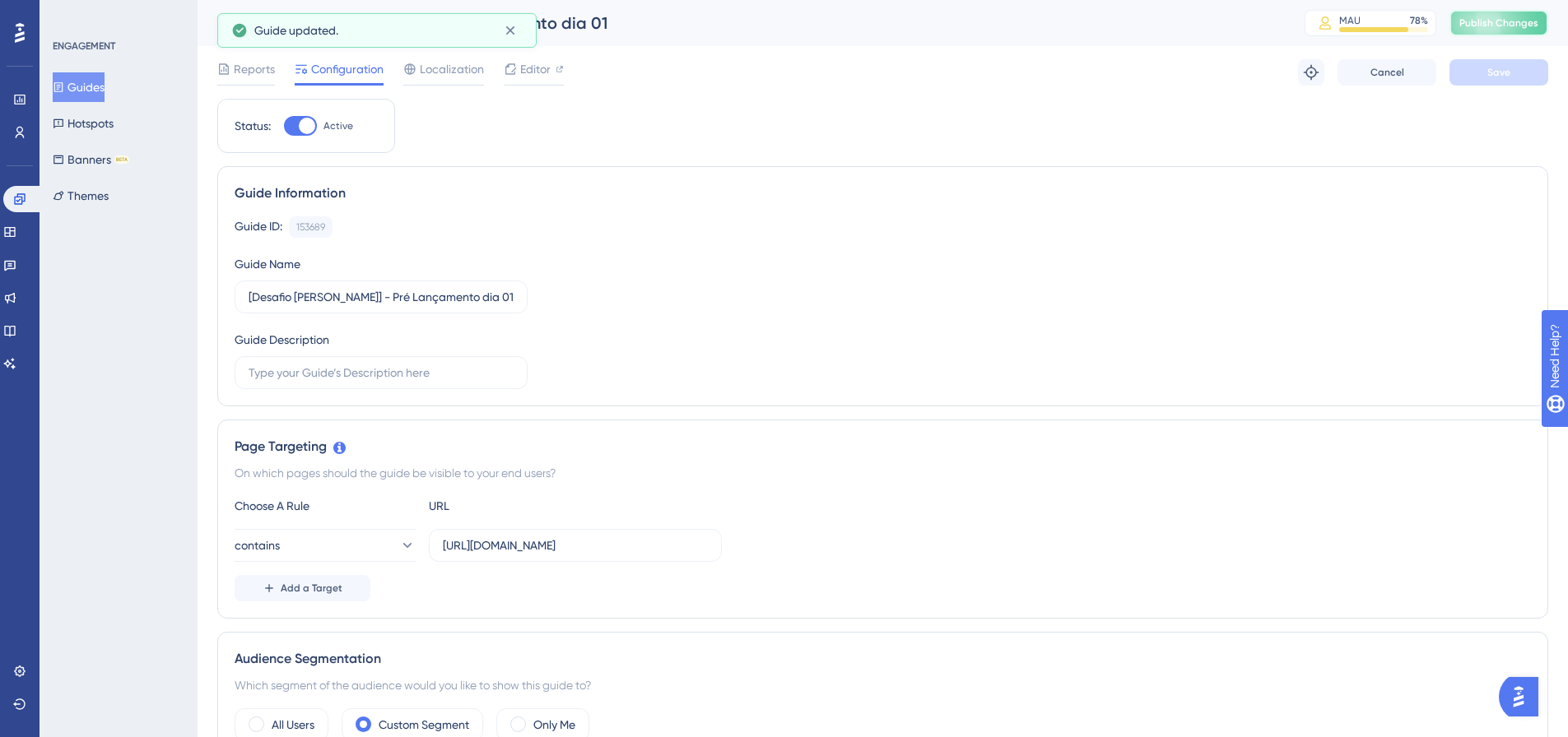
click at [1483, 24] on span "Publish Changes" at bounding box center [1498, 22] width 79 height 13
click at [506, 24] on icon at bounding box center [510, 30] width 16 height 16
click at [98, 80] on button "Guides" at bounding box center [79, 87] width 52 height 29
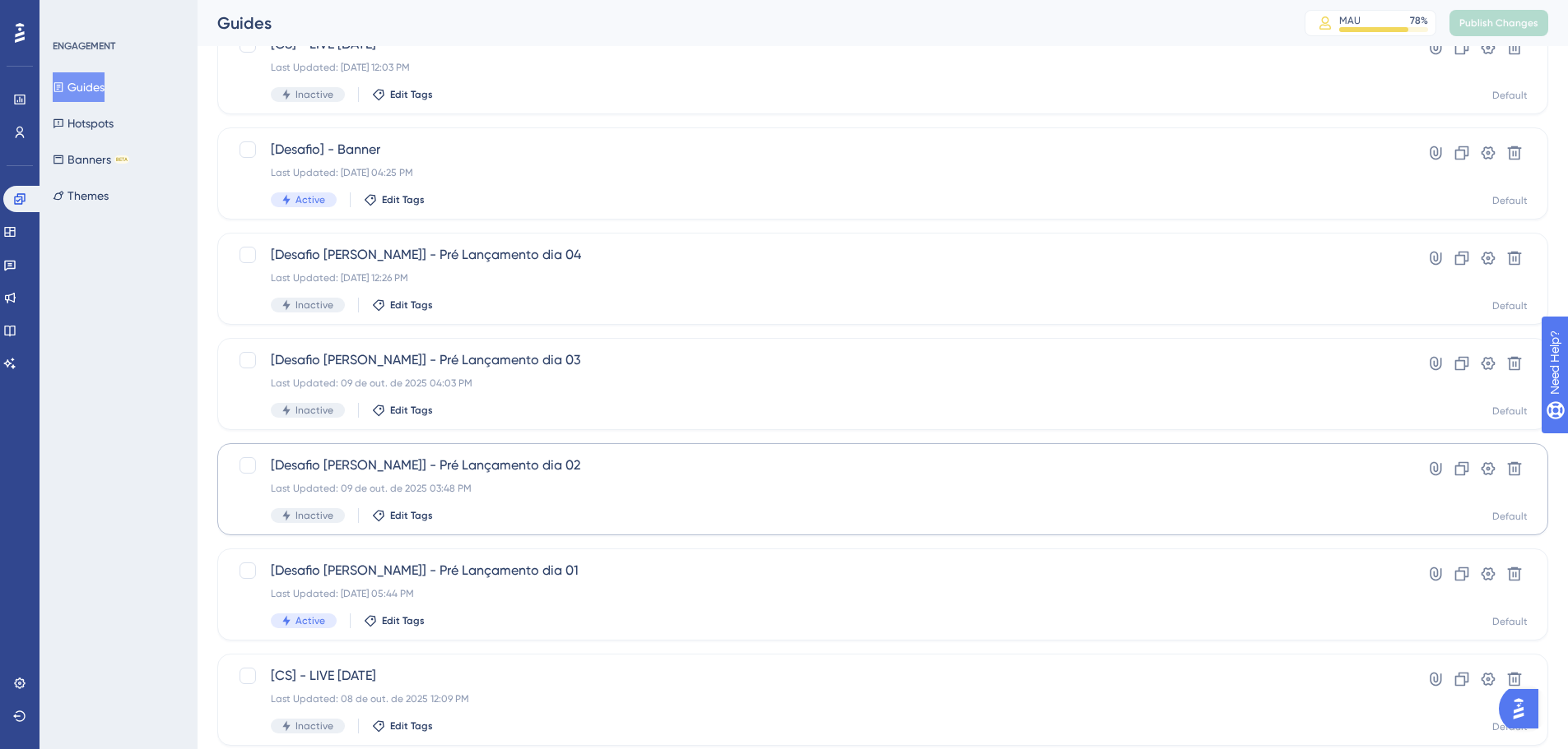
scroll to position [329, 0]
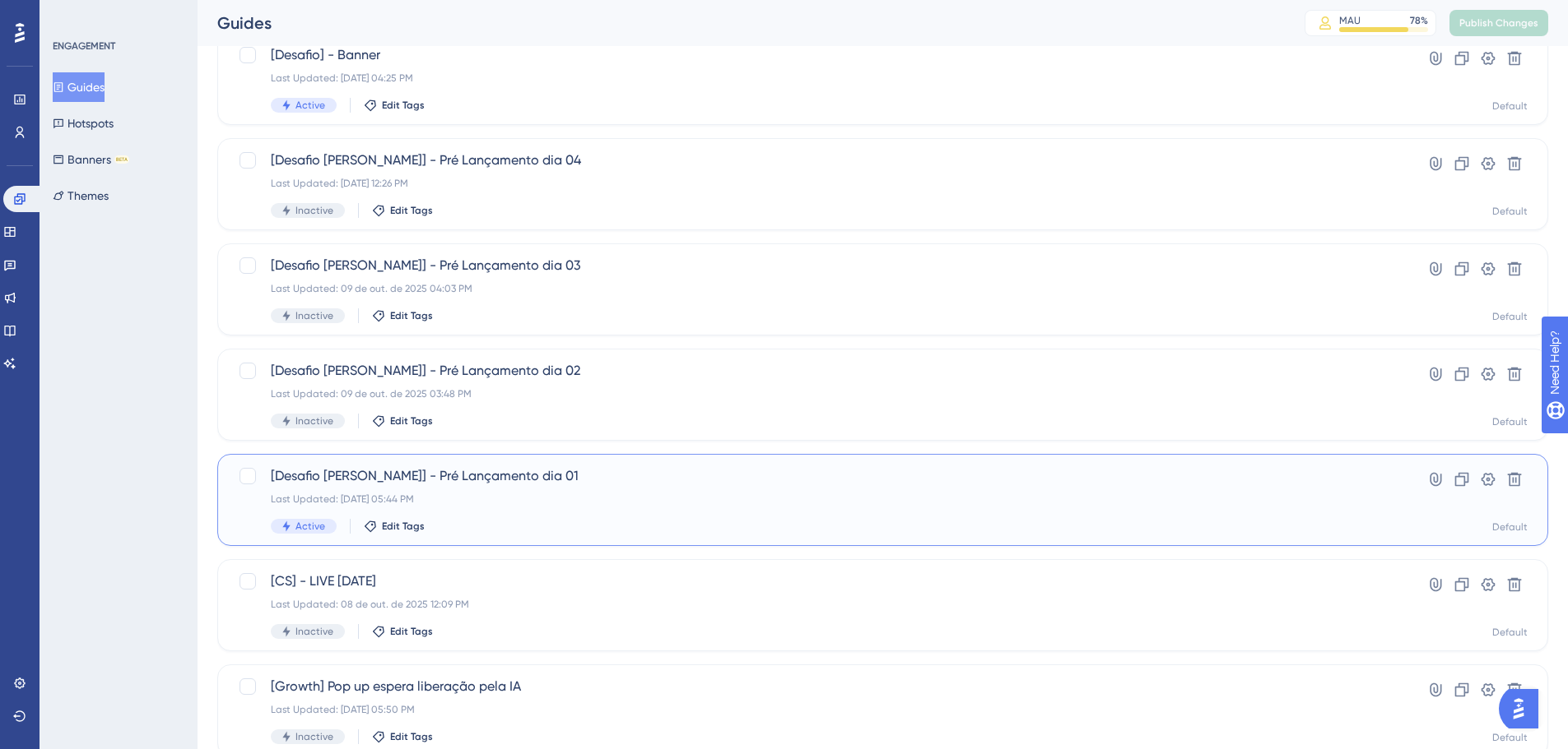
click at [622, 483] on span "[Desafio [PERSON_NAME]] - Pré Lançamento dia 01" at bounding box center [817, 476] width 1092 height 20
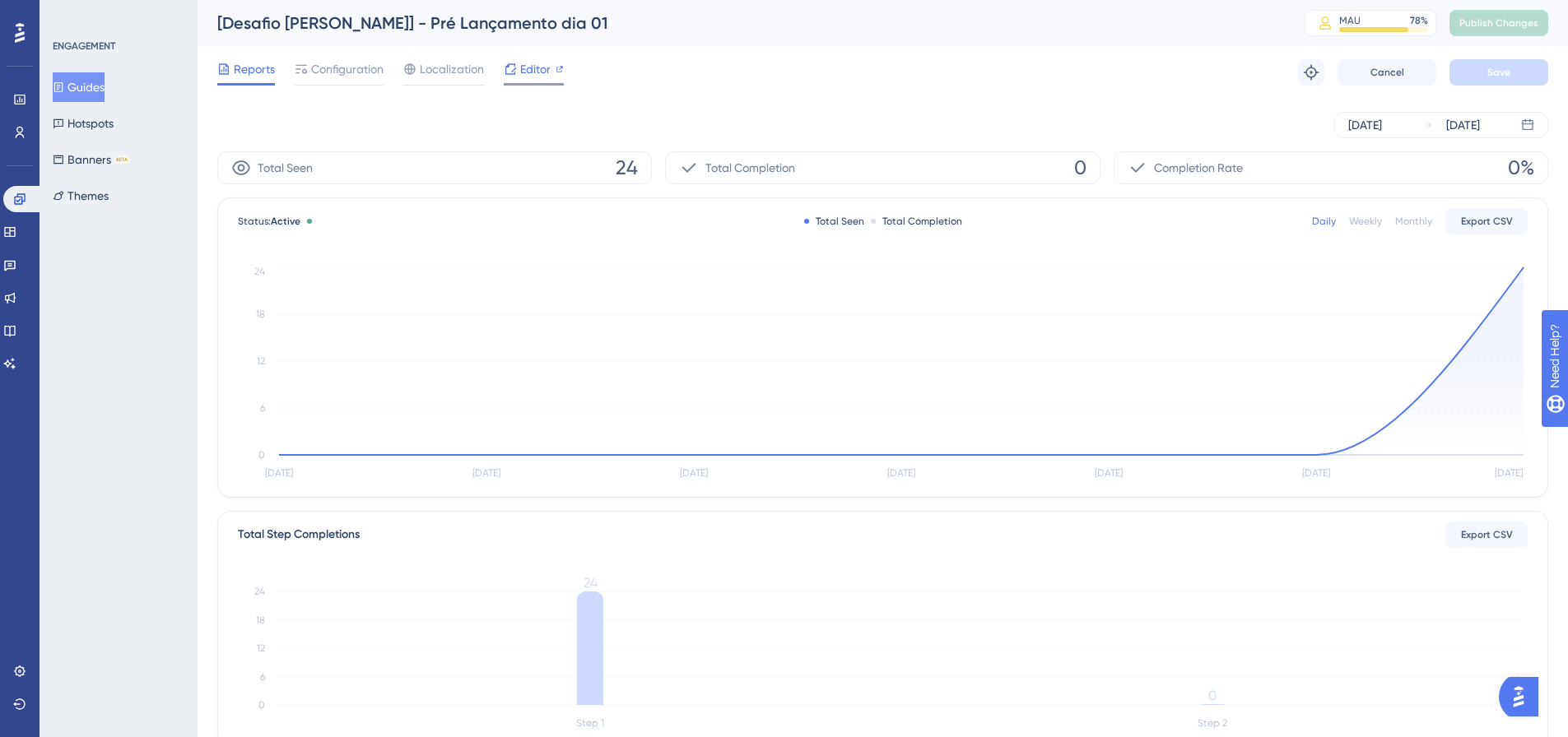
click at [548, 69] on span "Editor" at bounding box center [535, 68] width 30 height 20
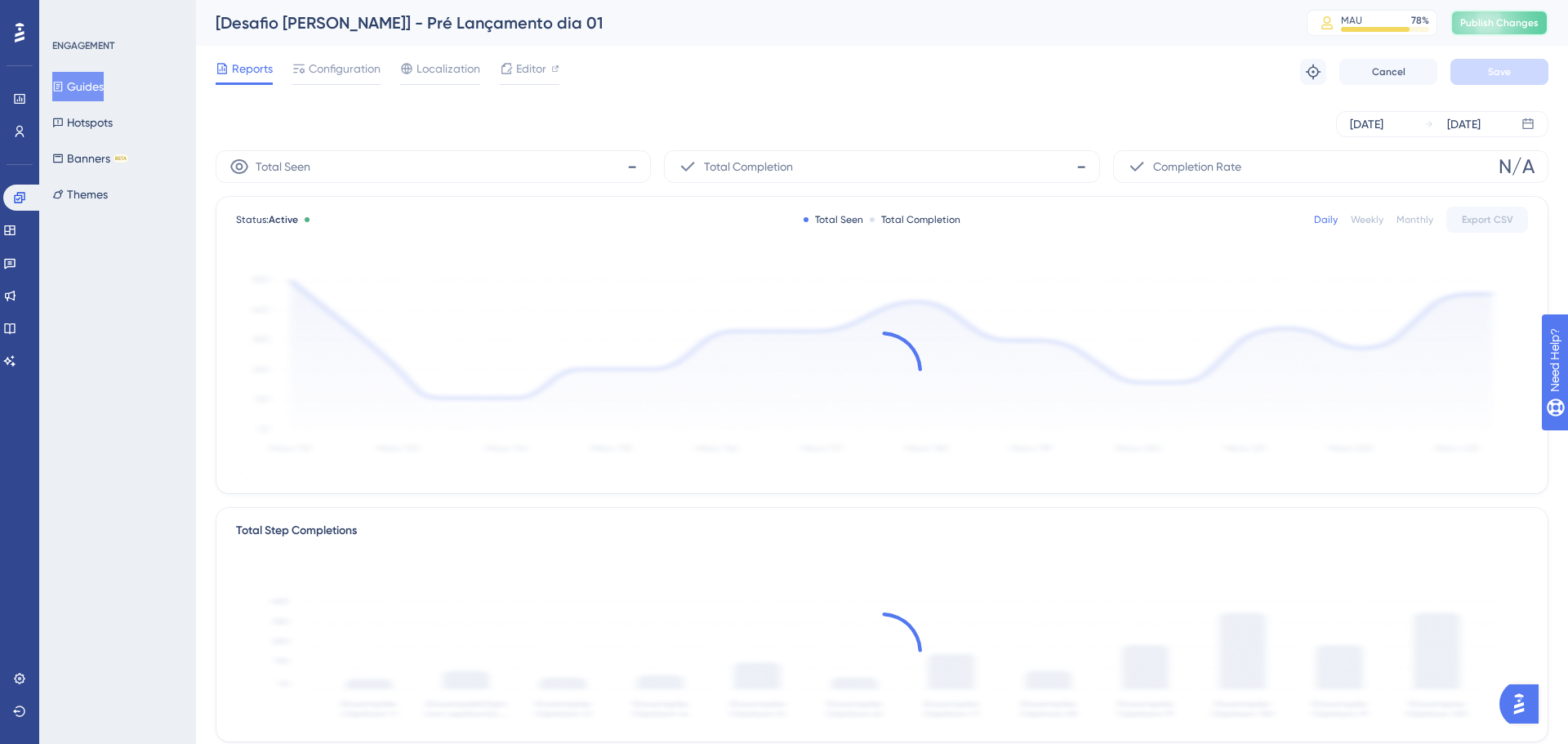
click at [1498, 21] on span "Publish Changes" at bounding box center [1499, 22] width 78 height 13
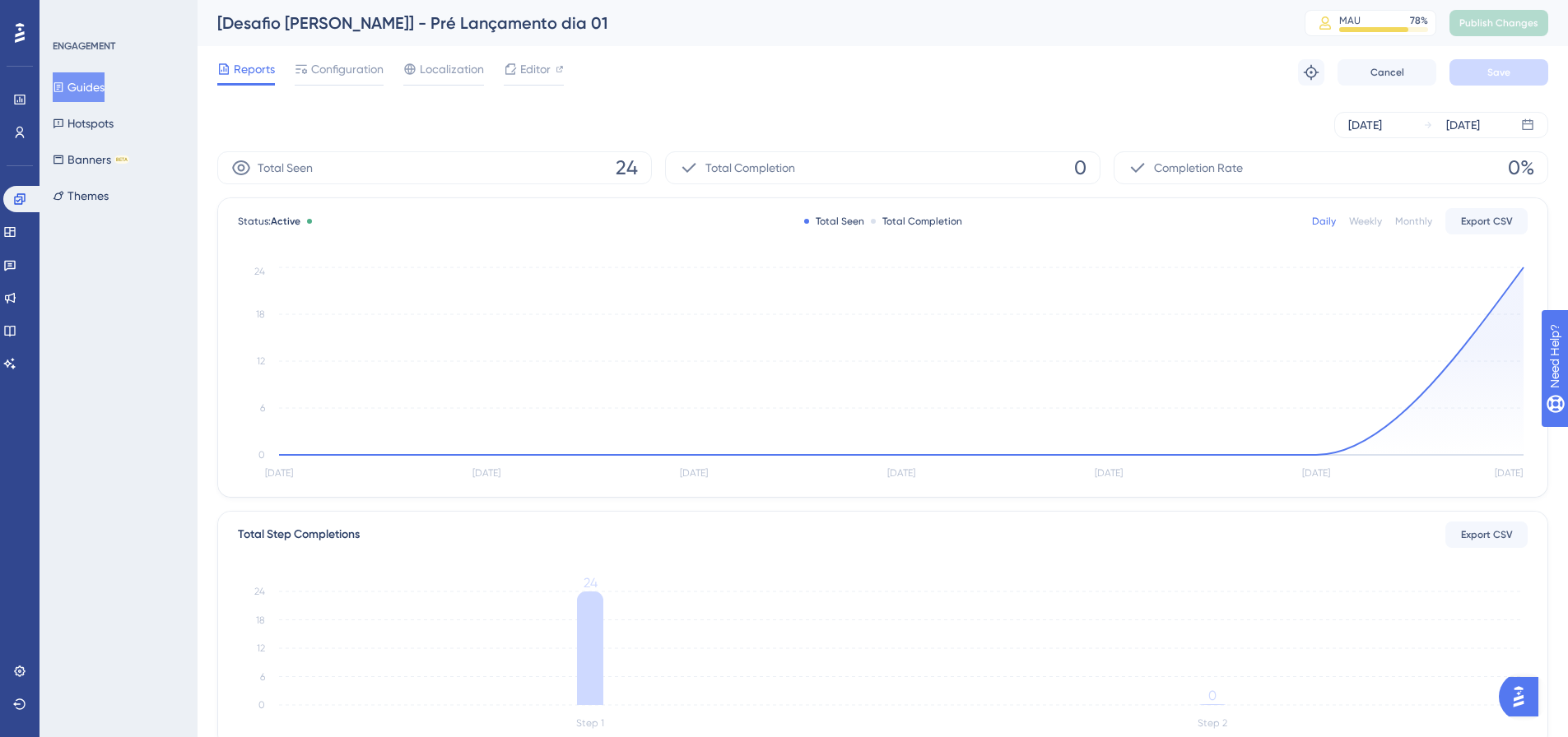
click at [79, 95] on button "Guides" at bounding box center [79, 87] width 52 height 29
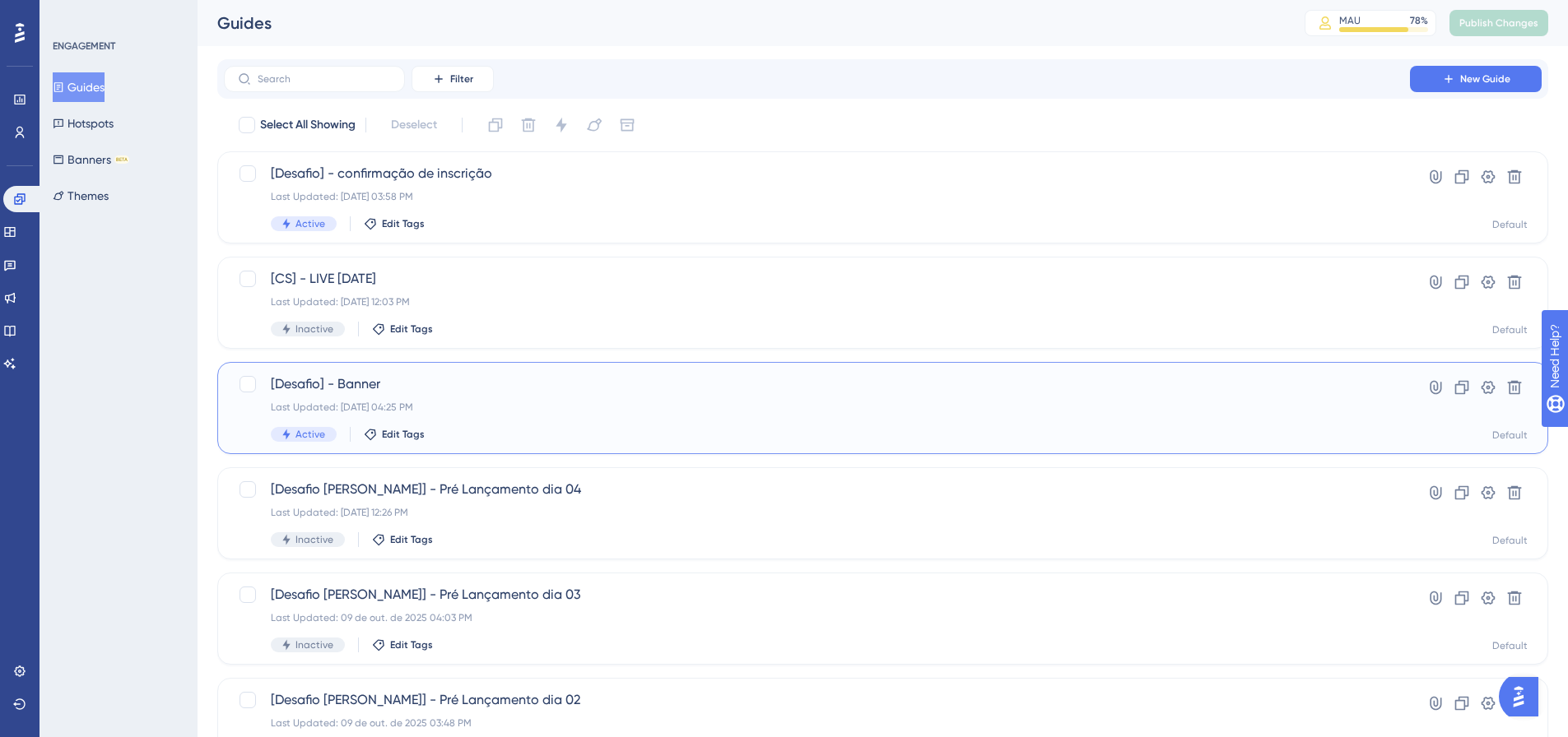
click at [402, 413] on div "Last Updated: 15 de out. de 2025 04:25 PM" at bounding box center [817, 407] width 1092 height 13
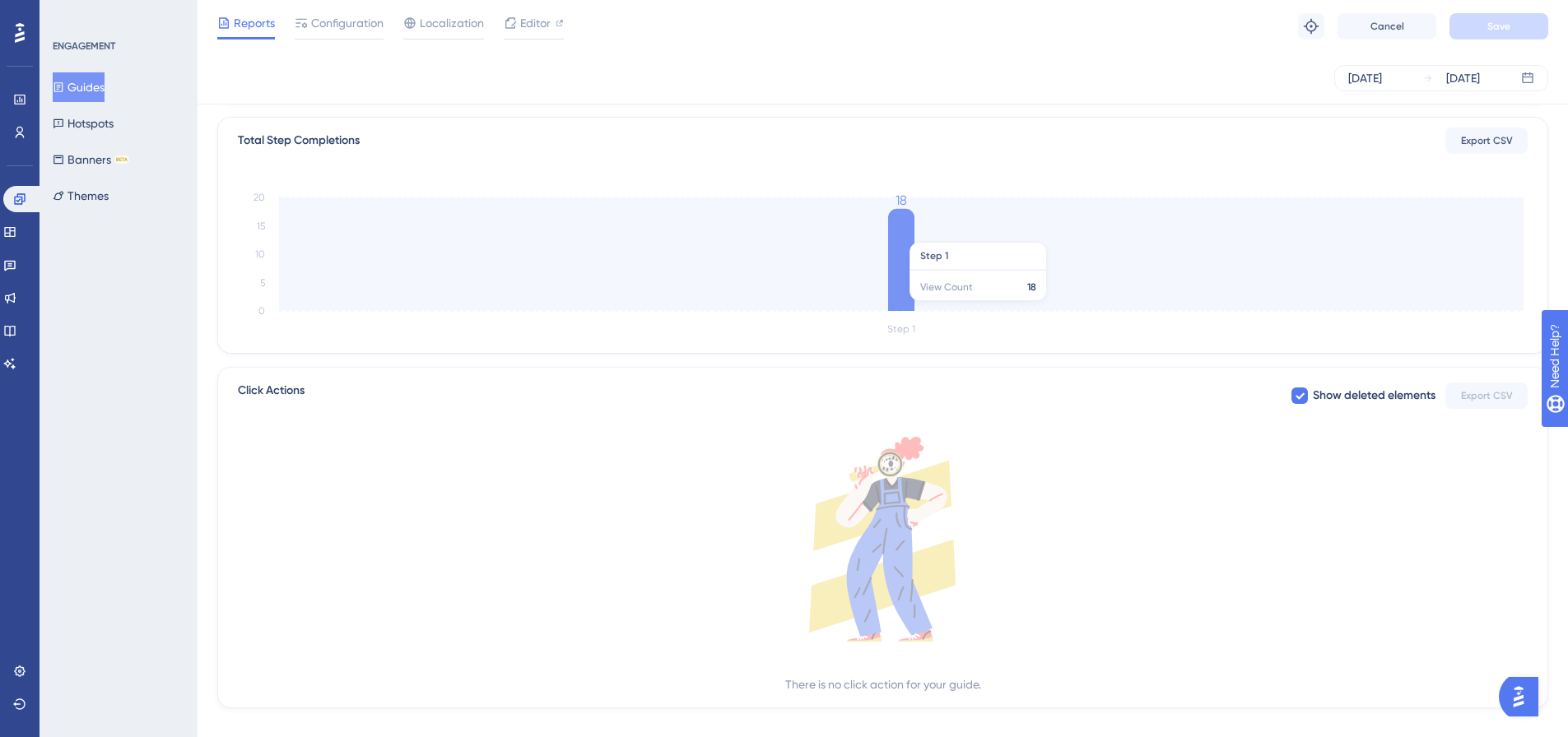
scroll to position [412, 0]
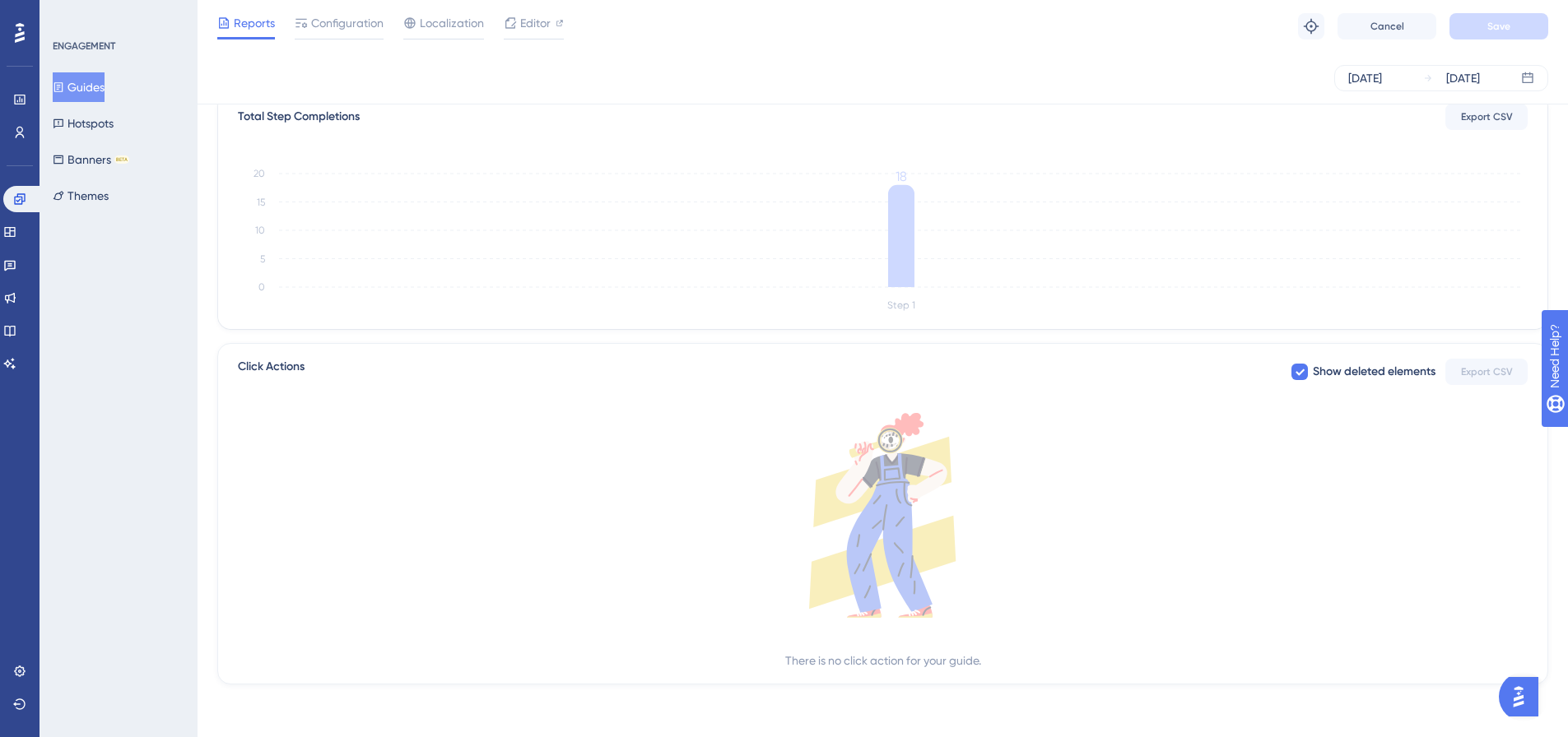
click at [104, 81] on button "Guides" at bounding box center [79, 87] width 52 height 29
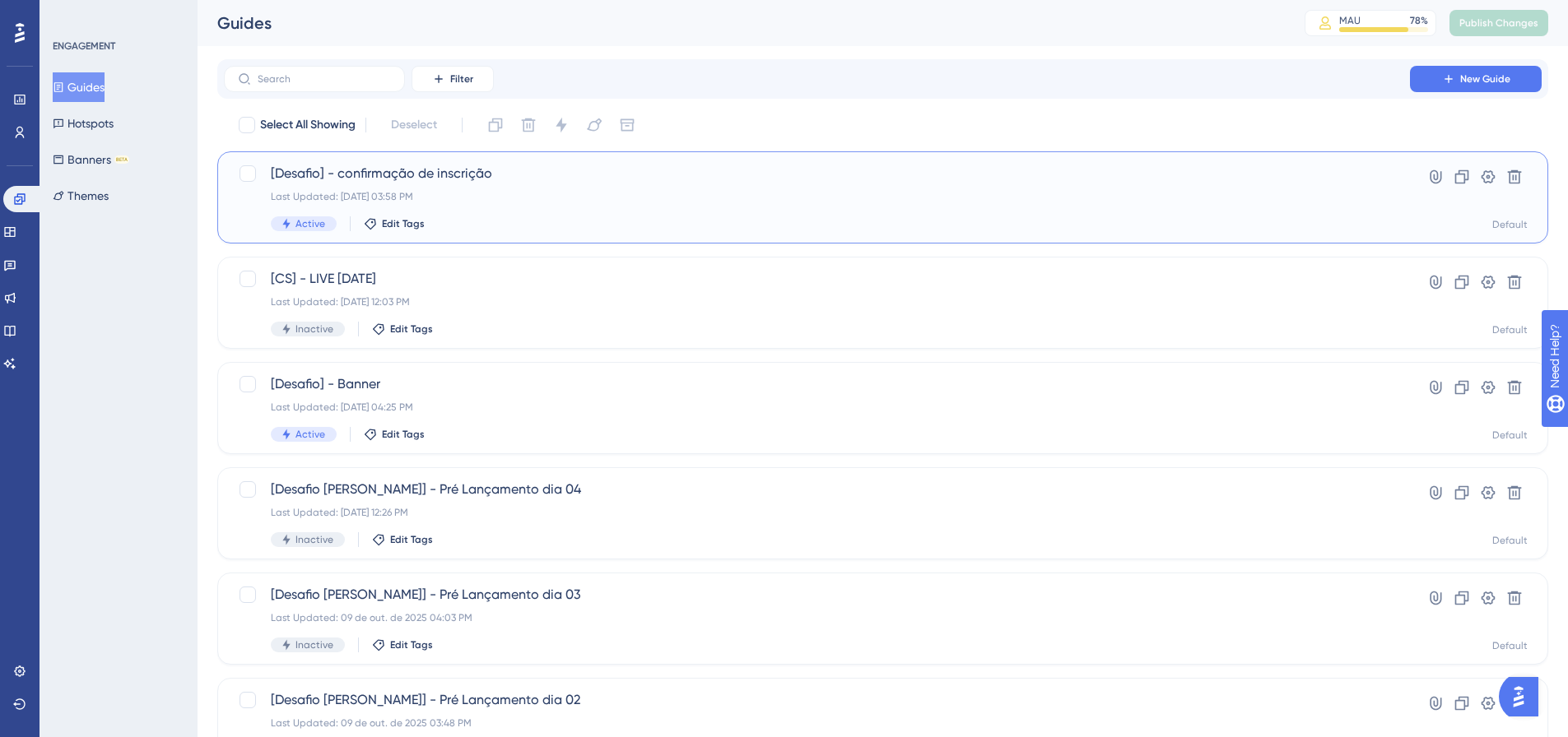
click at [604, 211] on div "[Desafio] - confirmação de inscrição Last Updated: 15 de out. de 2025 03:58 PM …" at bounding box center [817, 197] width 1092 height 67
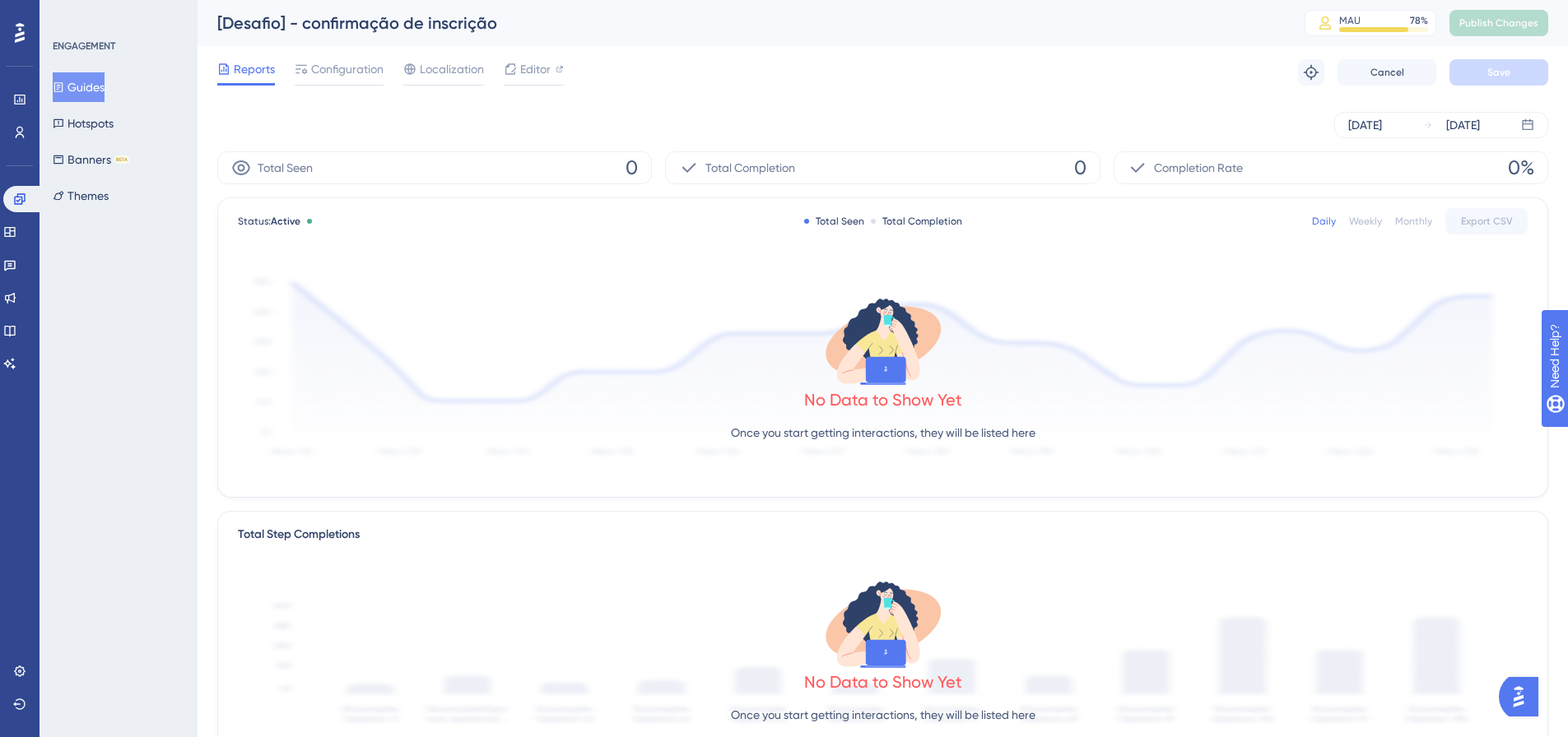
click at [92, 74] on button "Guides" at bounding box center [79, 87] width 52 height 29
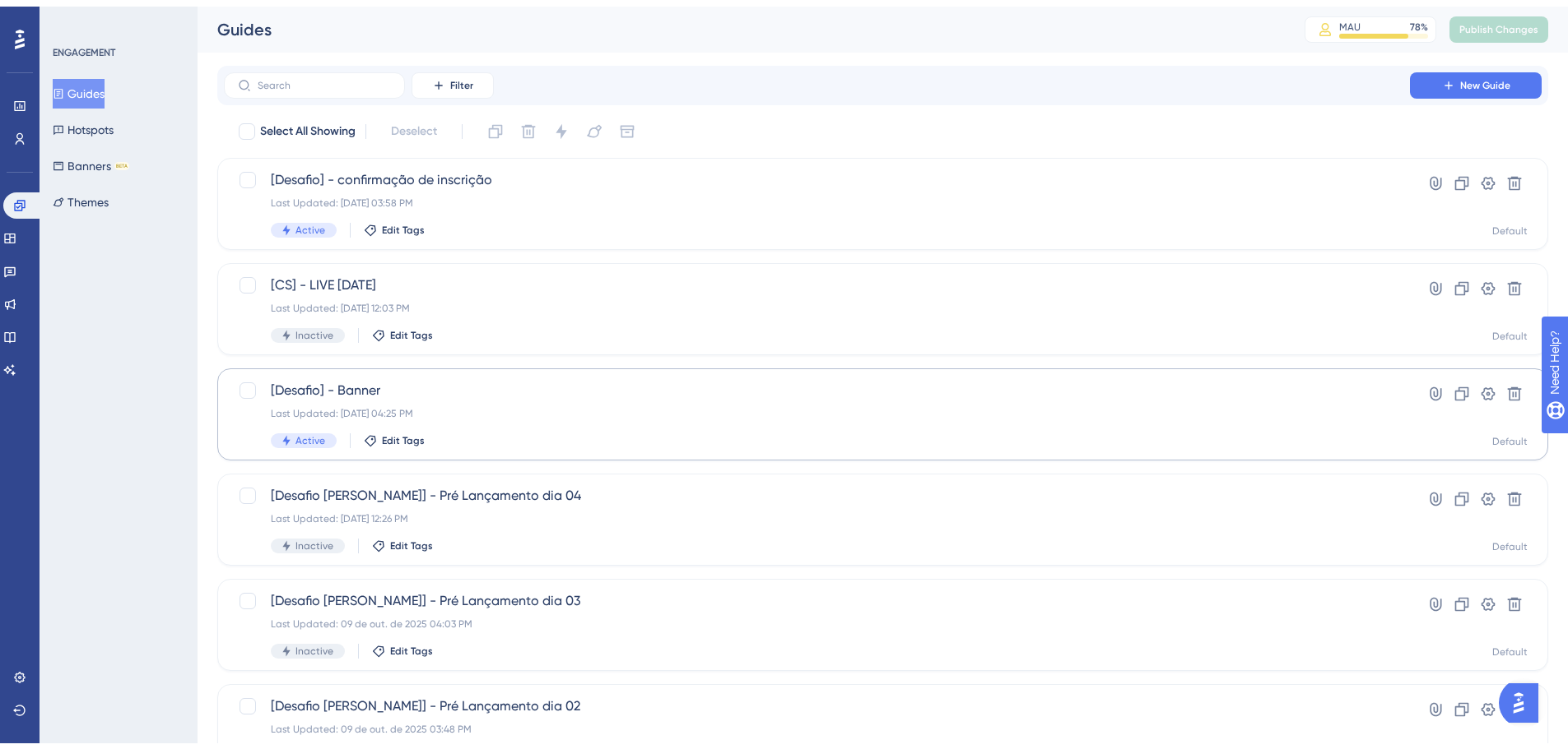
scroll to position [412, 0]
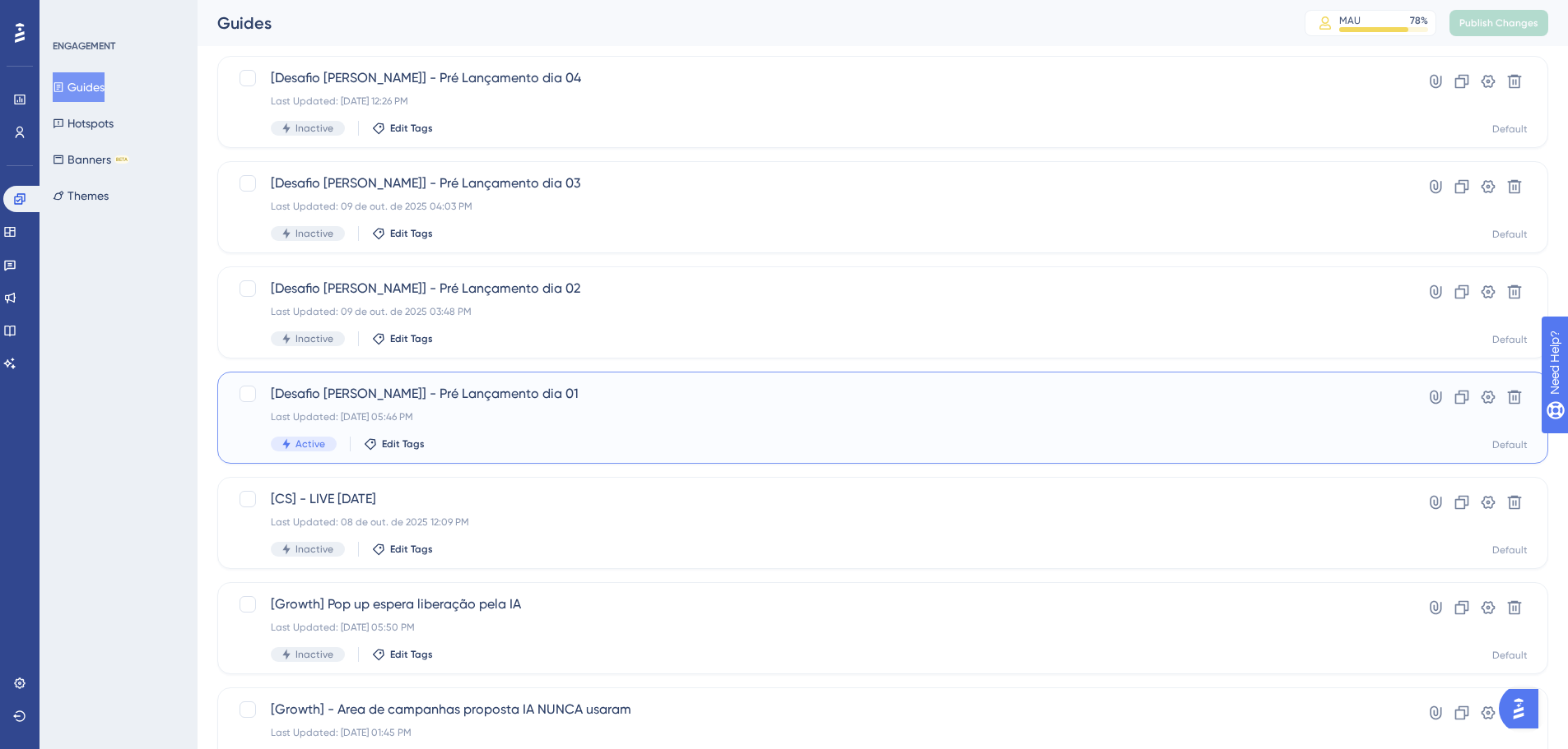
click at [439, 379] on div "[Desafio Dih Santana] - Pré Lançamento dia 01 Last Updated: 15 de out. de 2025 …" at bounding box center [883, 418] width 1331 height 93
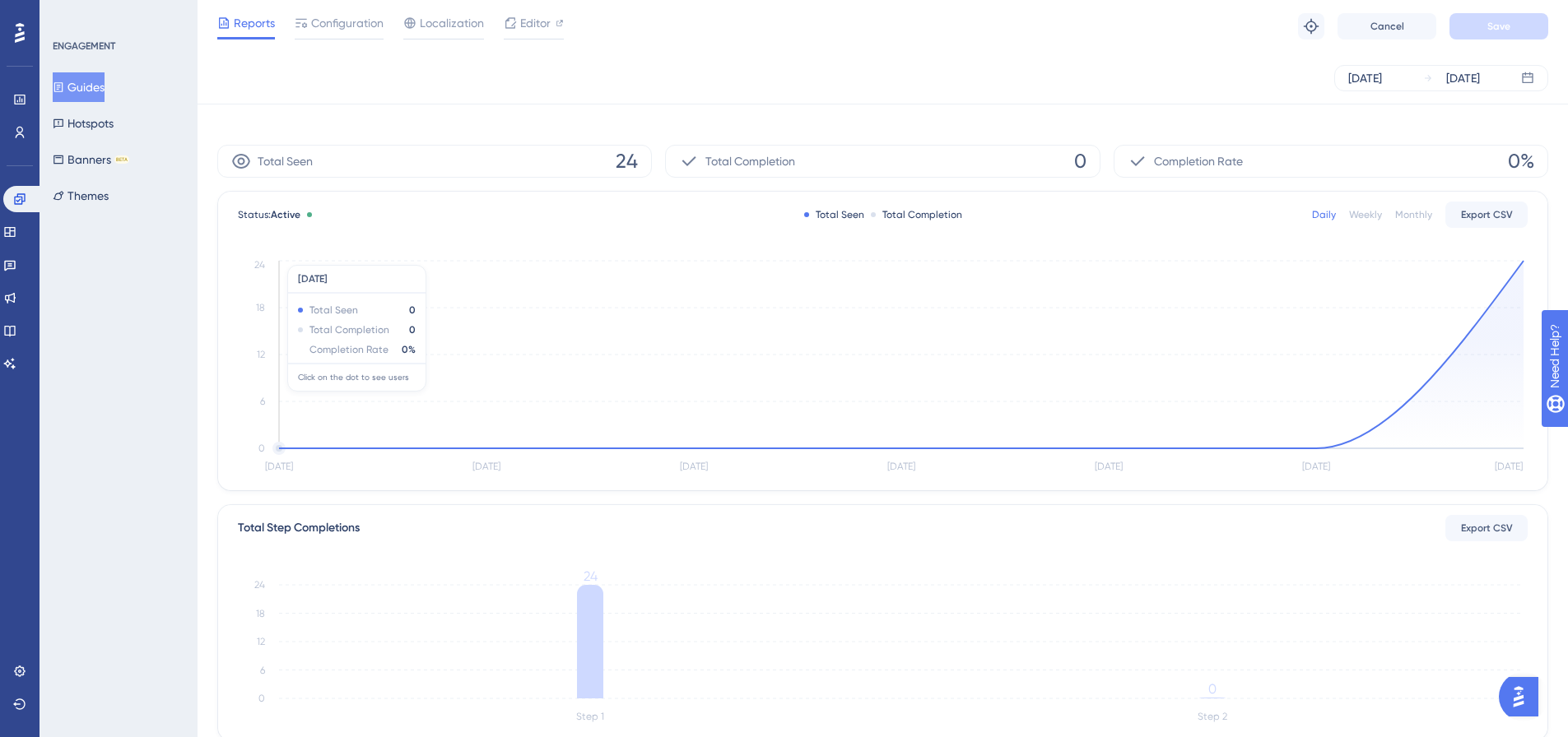
scroll to position [412, 0]
